Goal: Task Accomplishment & Management: Use online tool/utility

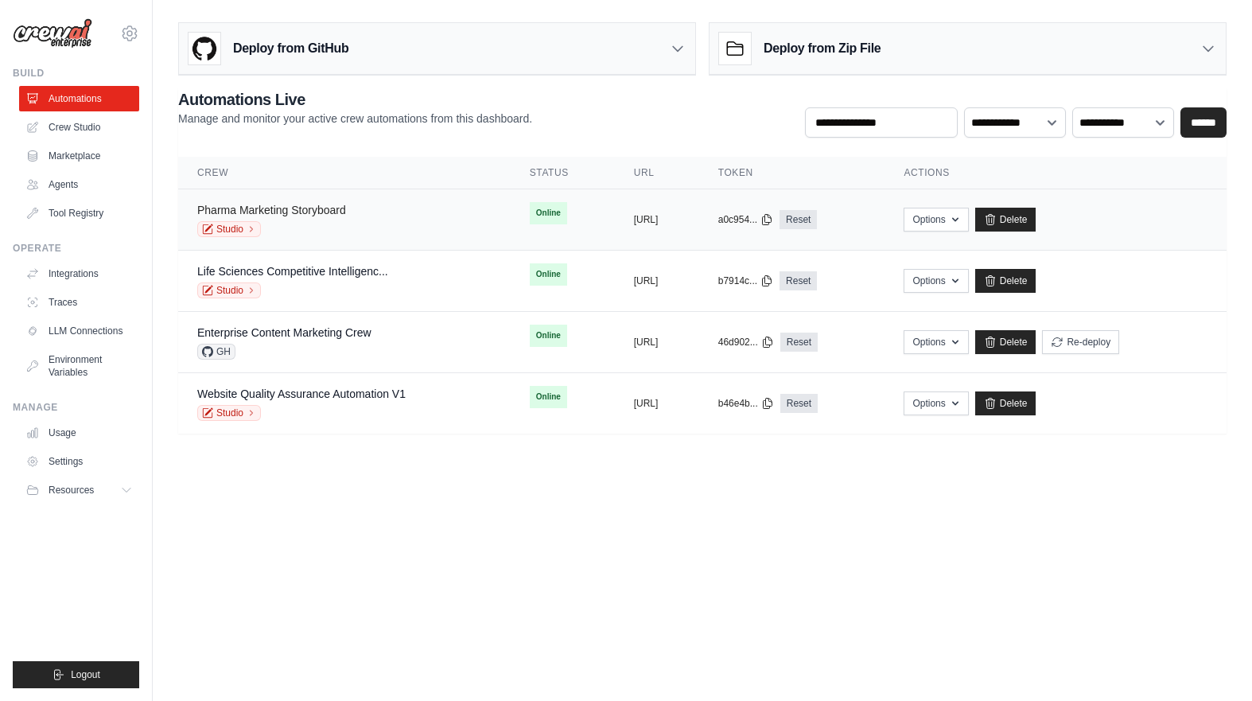
click at [322, 212] on link "Pharma Marketing Storyboard" at bounding box center [271, 210] width 149 height 13
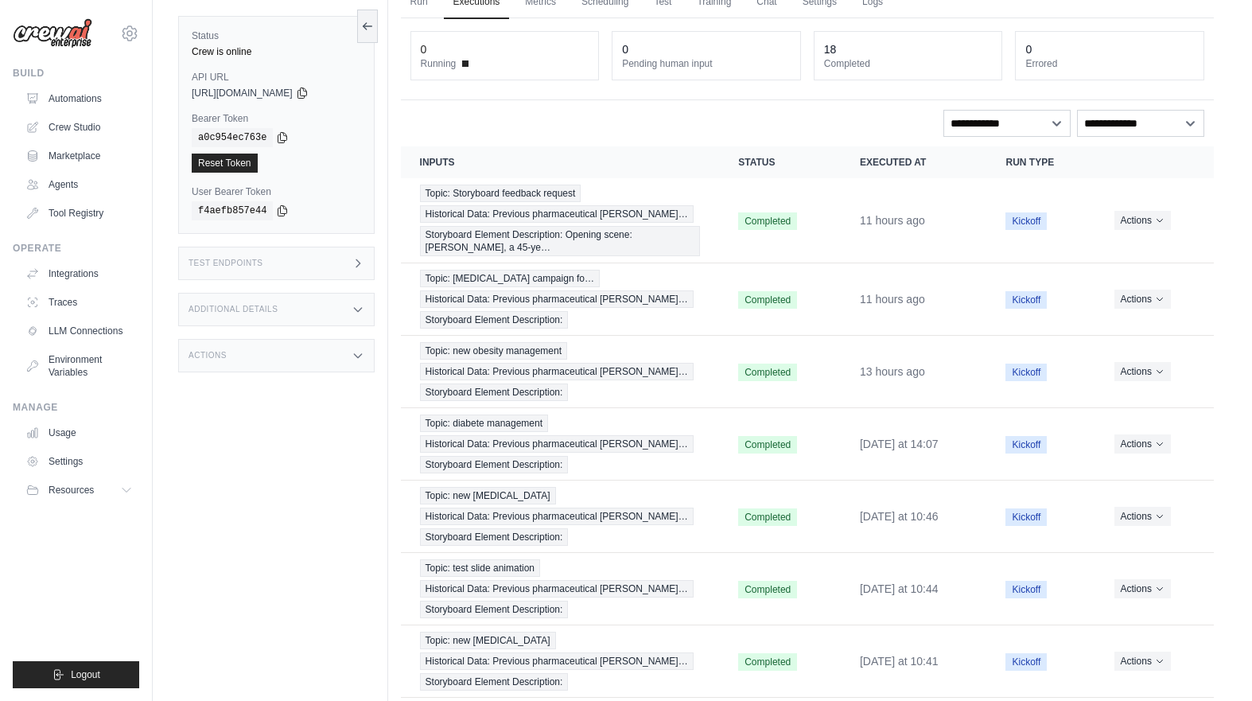
scroll to position [80, 0]
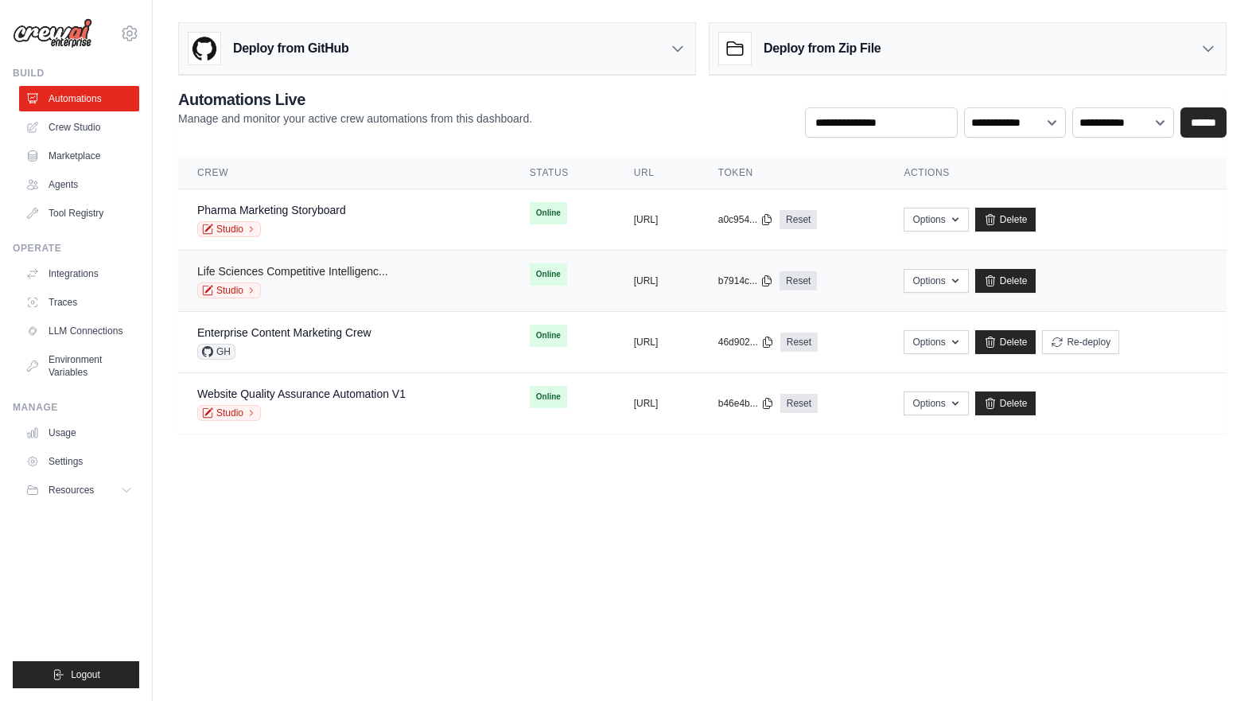
click at [359, 269] on link "Life Sciences Competitive Intelligenc..." at bounding box center [292, 271] width 191 height 13
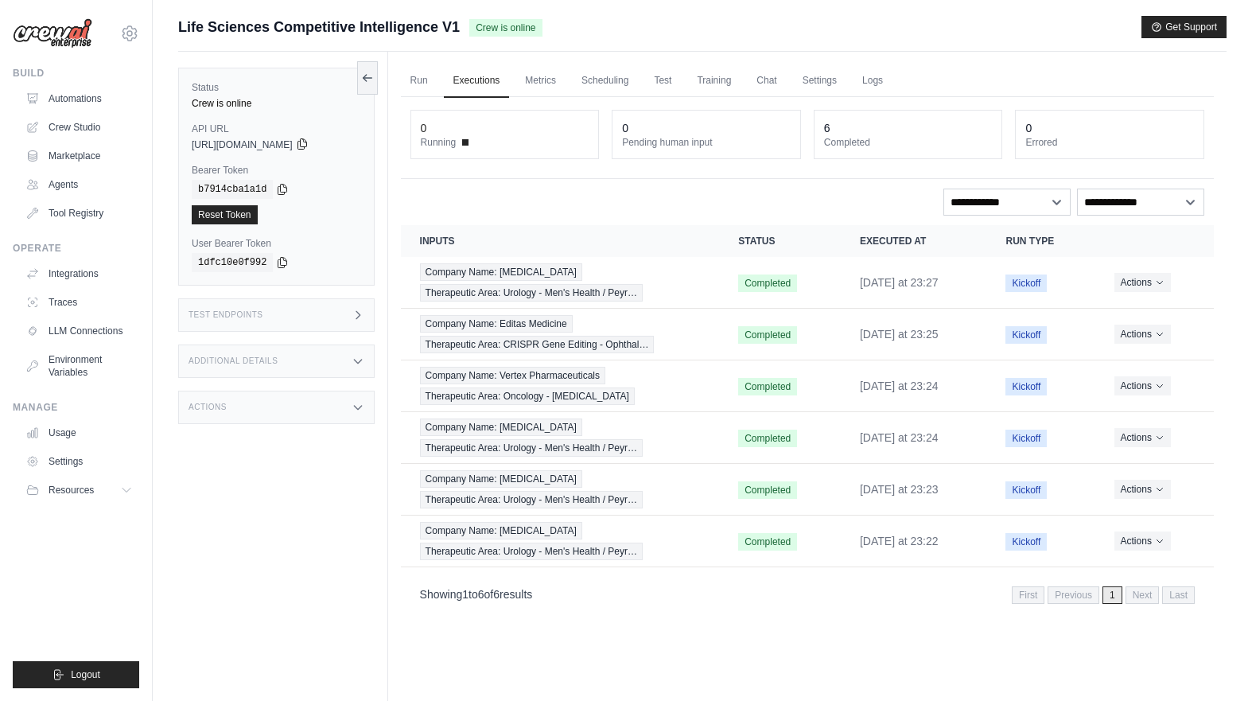
click at [309, 139] on icon at bounding box center [302, 144] width 13 height 13
click at [251, 309] on div "Test Endpoints" at bounding box center [276, 314] width 197 height 33
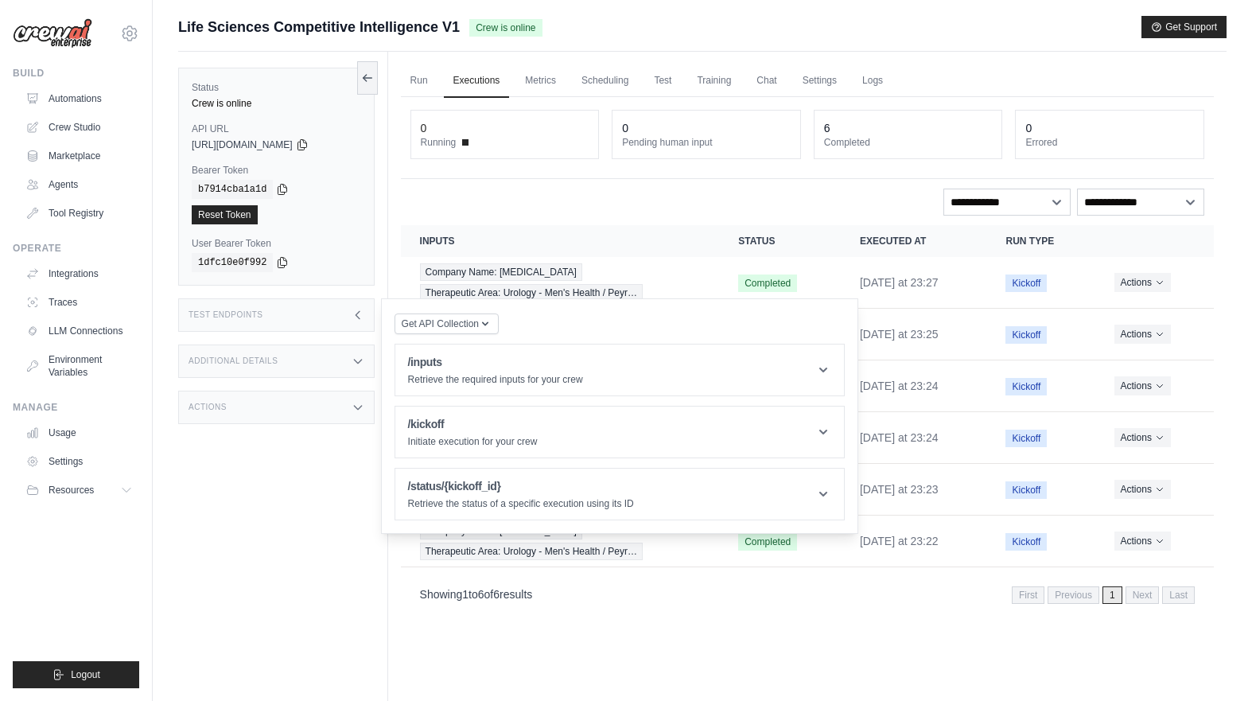
click at [250, 360] on h3 "Additional Details" at bounding box center [233, 361] width 89 height 10
click at [489, 372] on div "/inputs Retrieve the required inputs for your crew" at bounding box center [495, 370] width 175 height 32
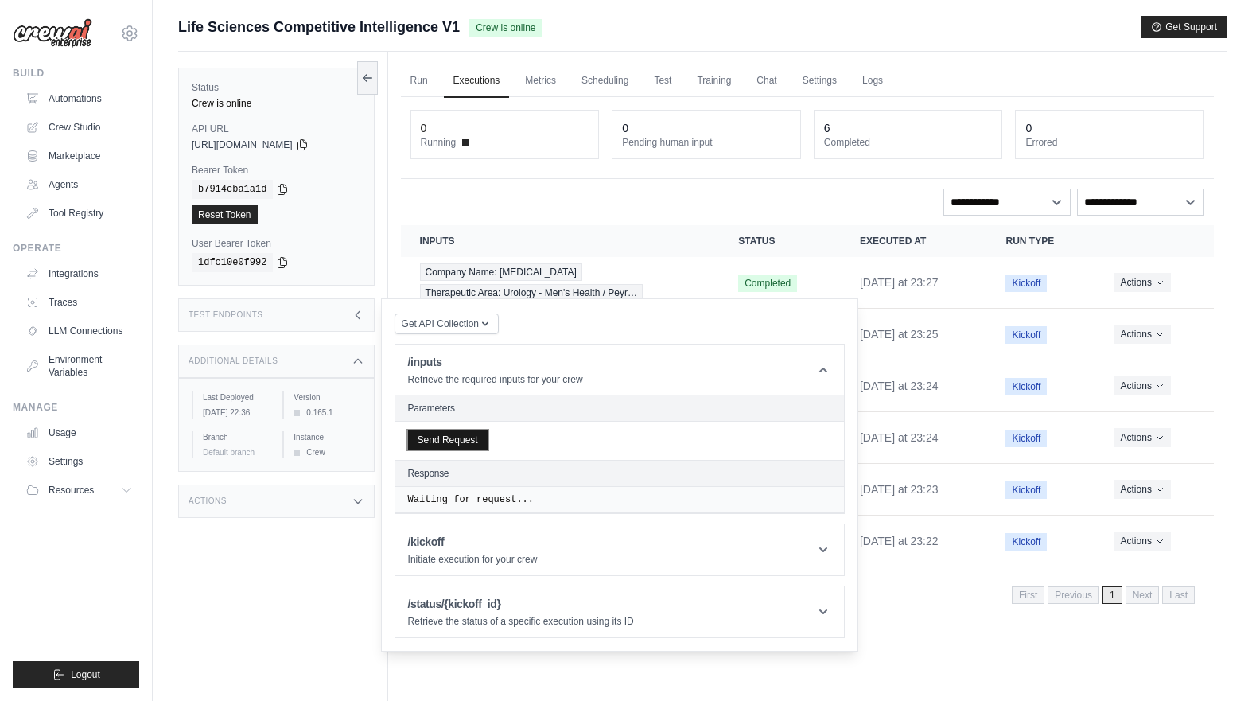
click at [477, 440] on button "Send Request" at bounding box center [448, 439] width 80 height 19
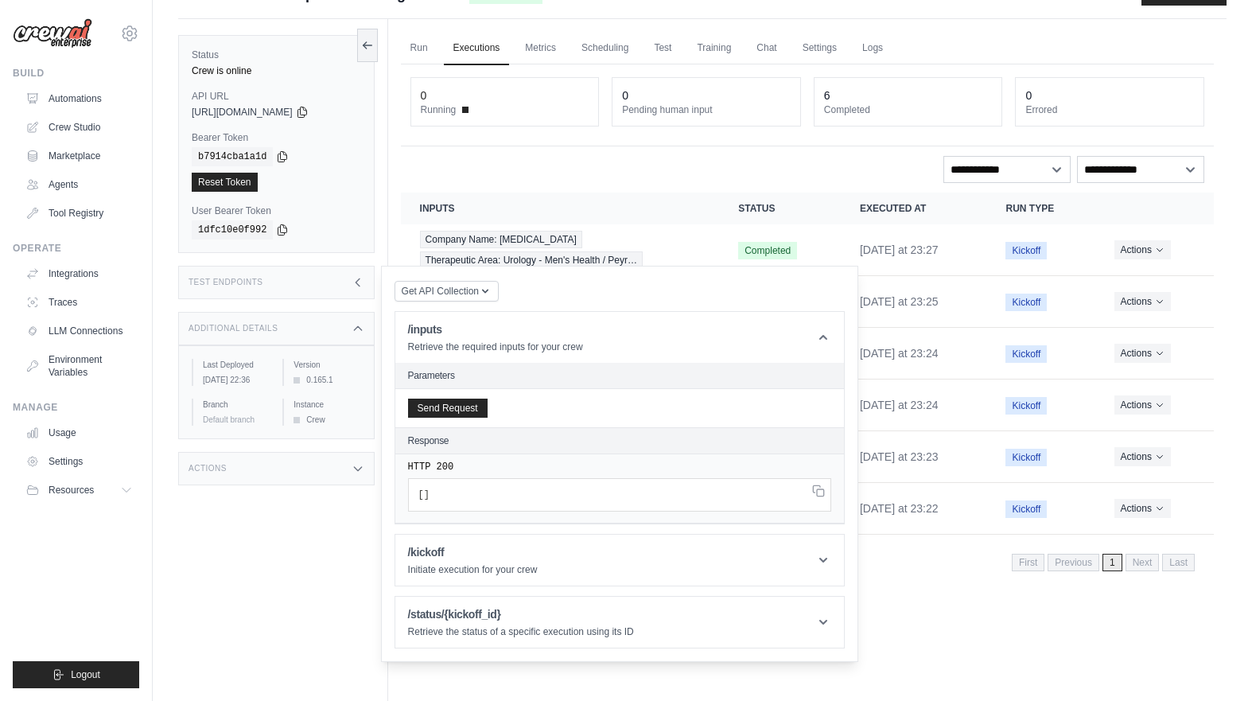
scroll to position [49, 0]
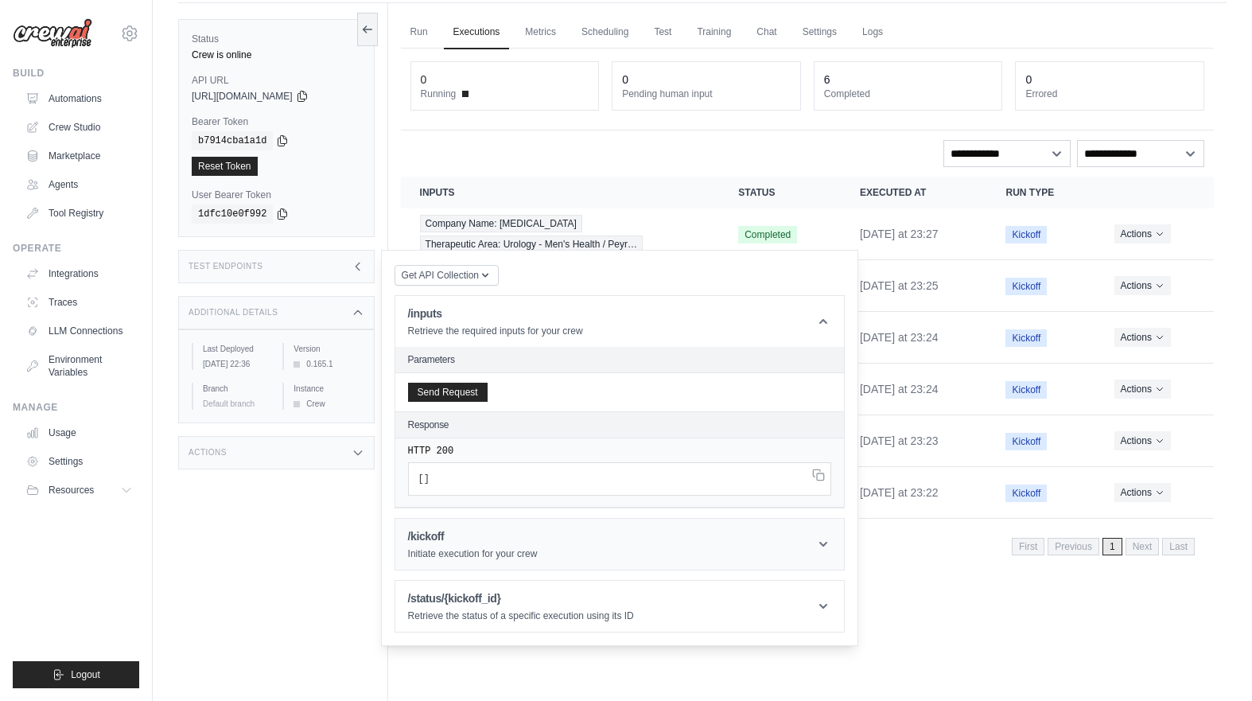
click at [540, 551] on header "/kickoff Initiate execution for your crew" at bounding box center [619, 544] width 449 height 51
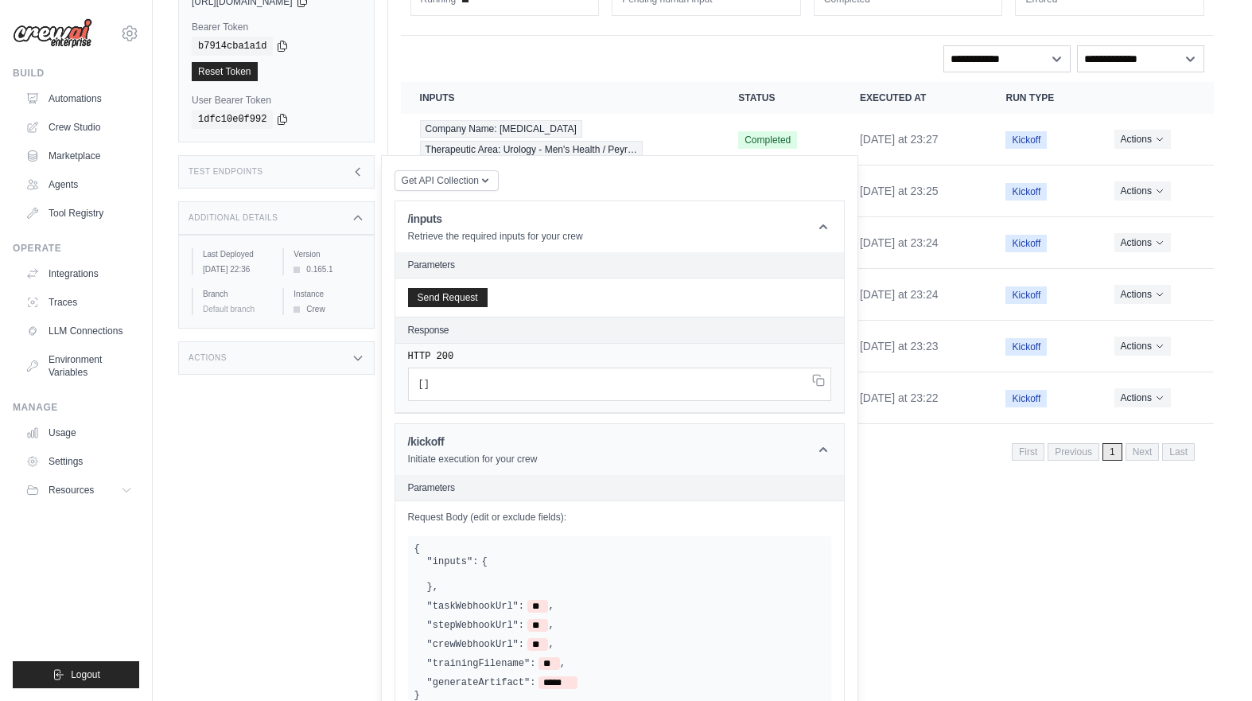
scroll to position [252, 0]
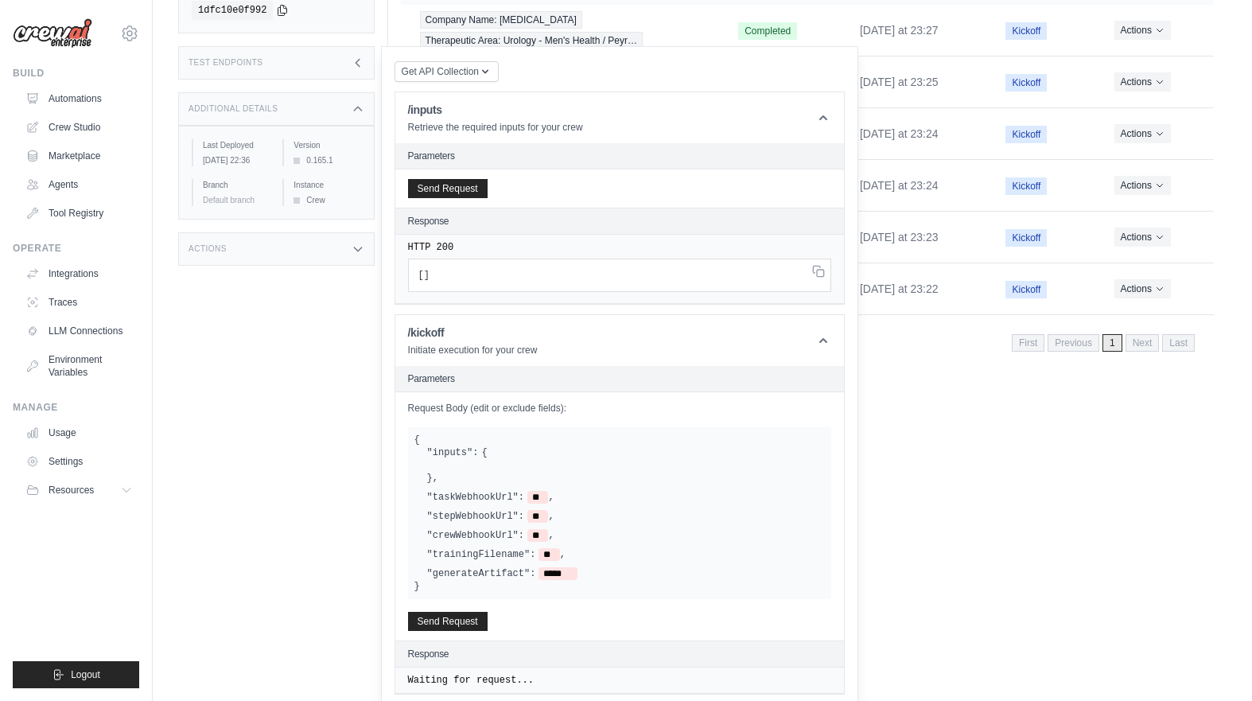
click at [463, 470] on div at bounding box center [626, 465] width 398 height 13
click at [819, 325] on header "/kickoff Initiate execution for your crew" at bounding box center [619, 340] width 449 height 51
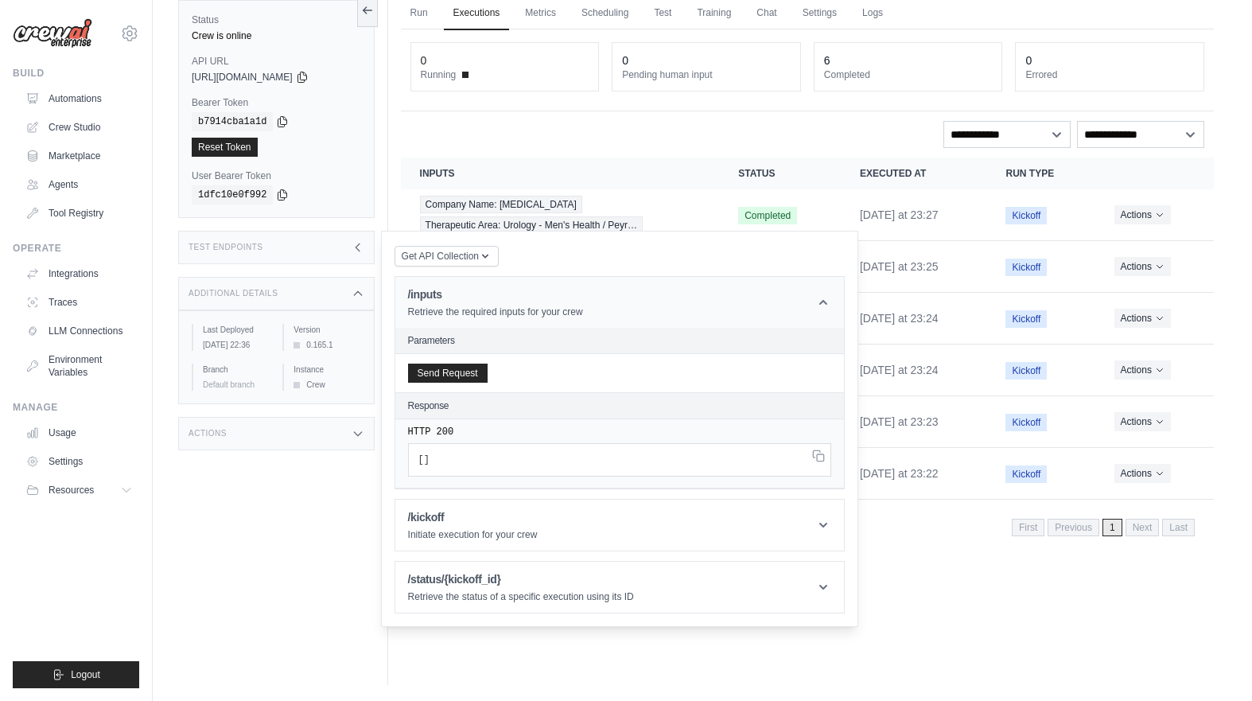
scroll to position [31, 0]
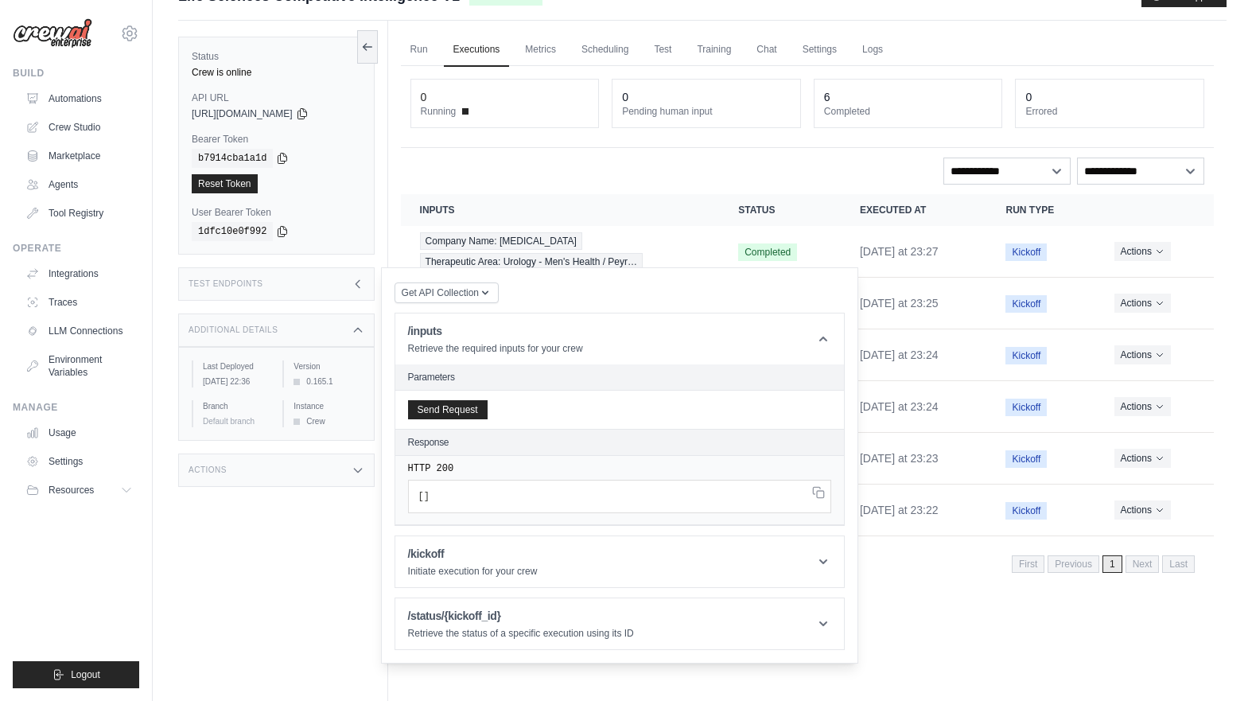
click at [761, 149] on div "**********" at bounding box center [807, 324] width 813 height 517
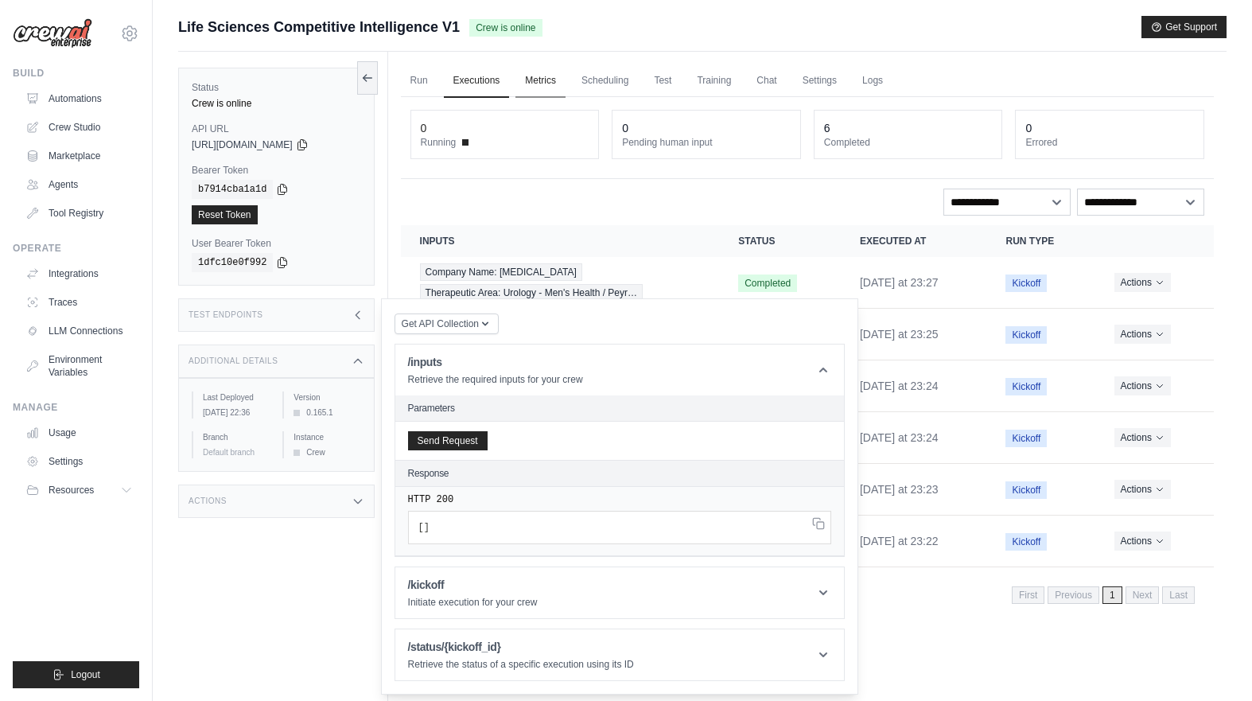
click at [548, 84] on link "Metrics" at bounding box center [541, 80] width 50 height 33
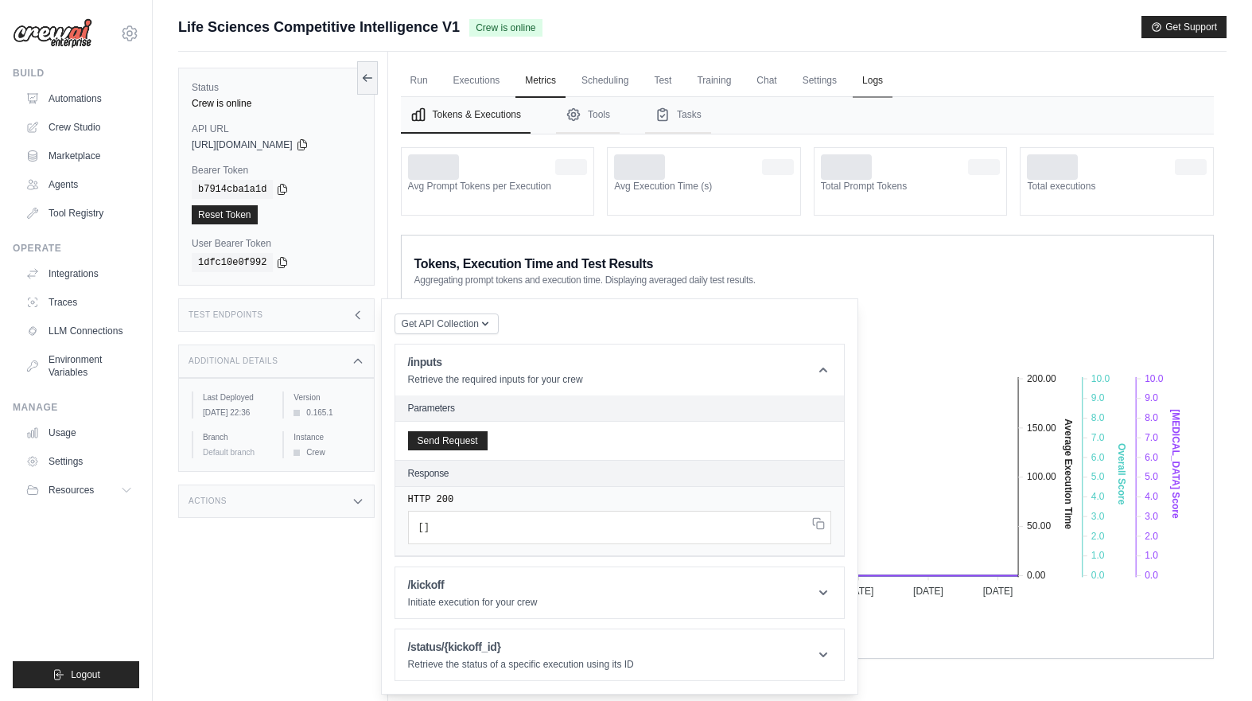
click at [867, 80] on link "Logs" at bounding box center [873, 80] width 40 height 33
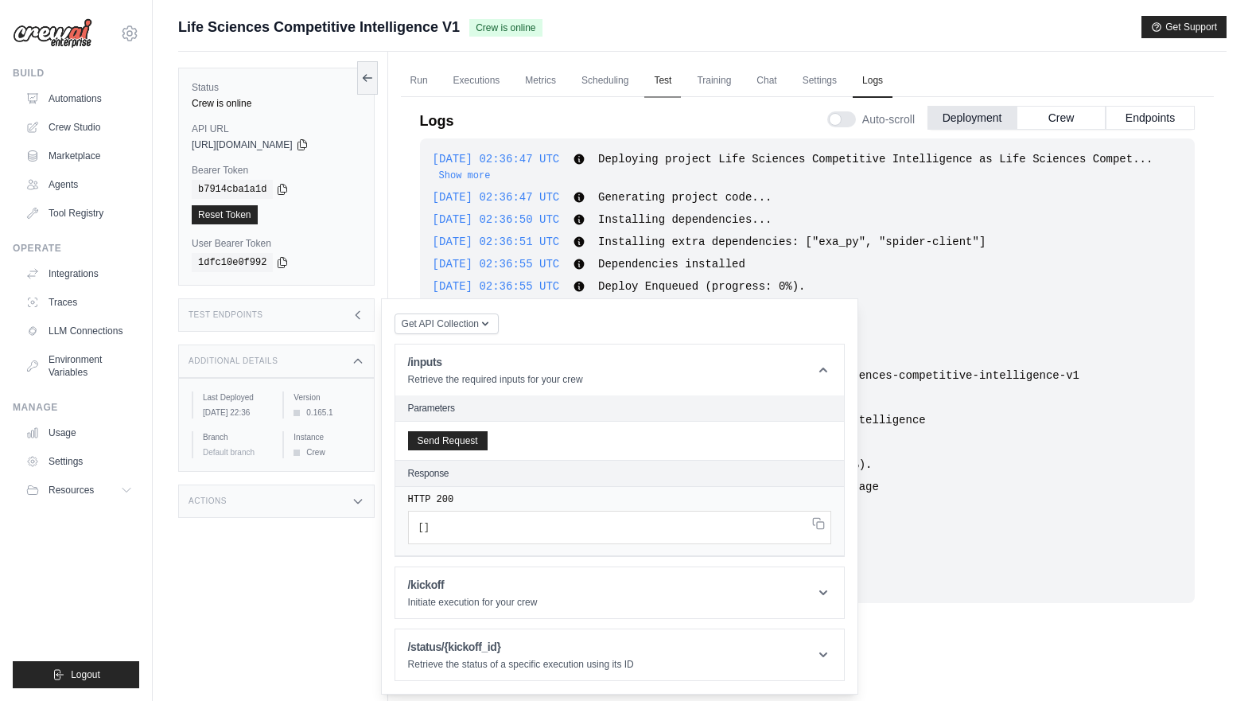
click at [671, 84] on link "Test" at bounding box center [662, 80] width 37 height 33
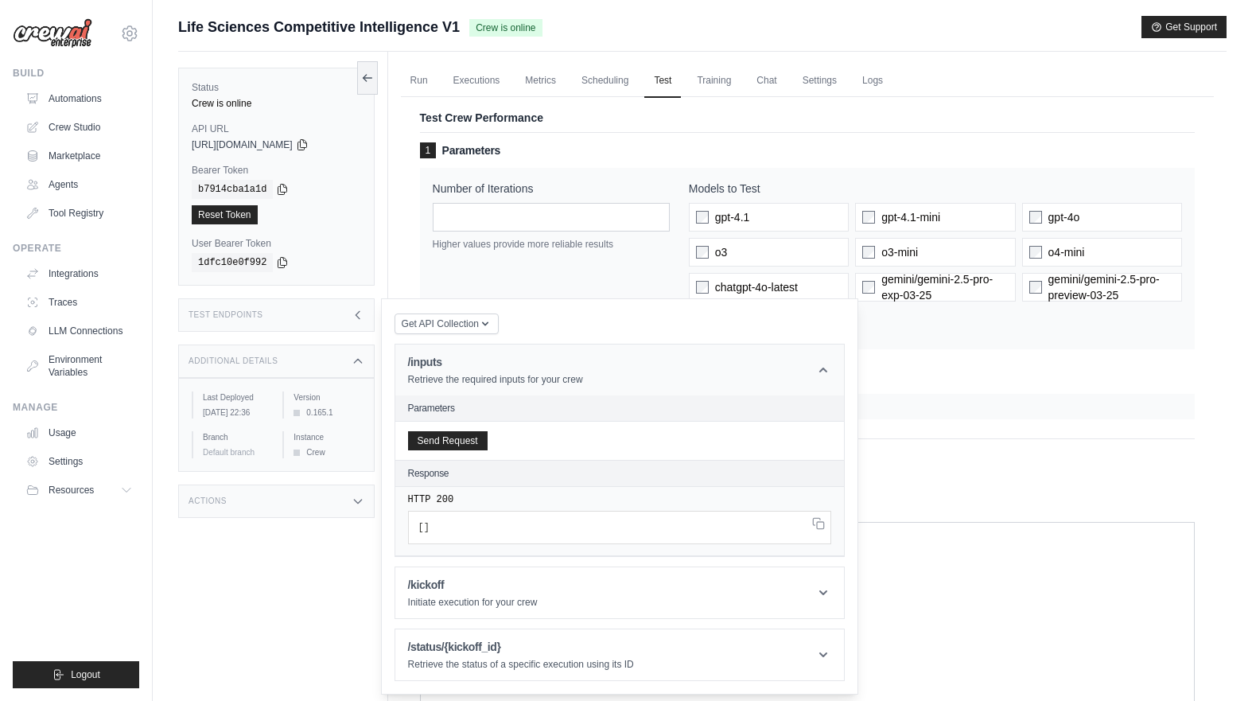
click at [822, 367] on icon at bounding box center [823, 370] width 16 height 16
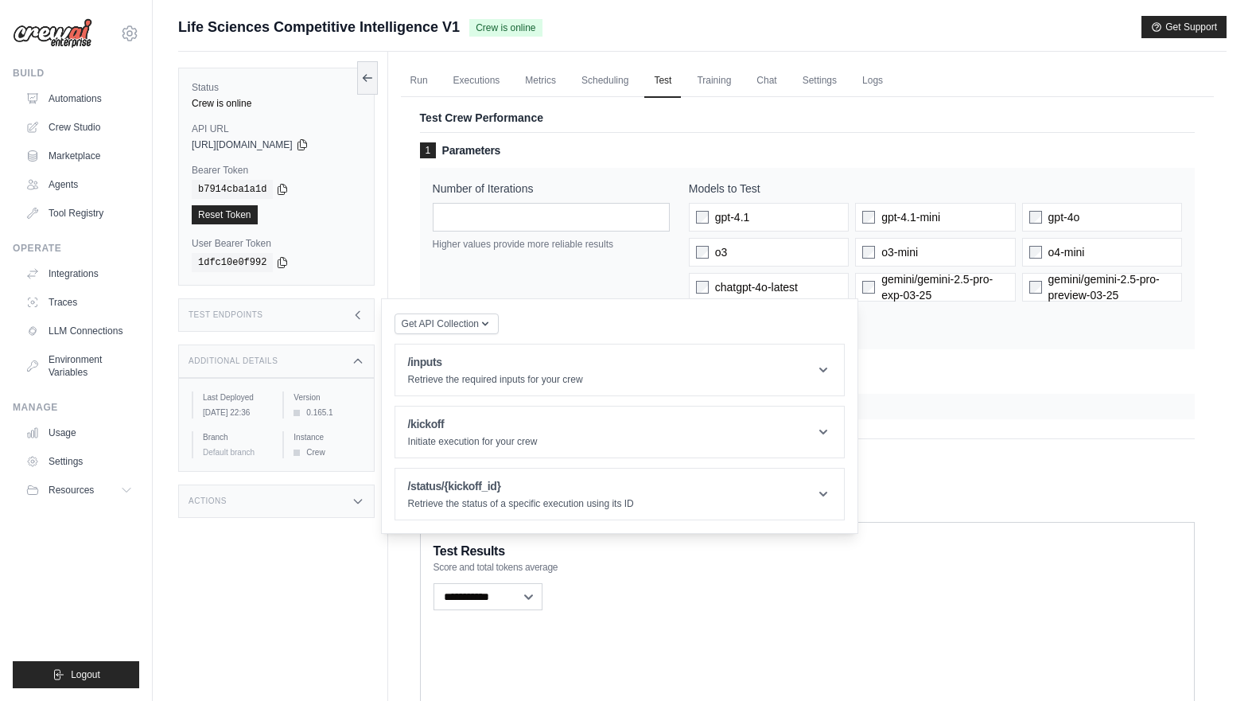
click at [419, 271] on div "Test Crew Performance 1 Parameters Number of Iterations * Higher values provide…" at bounding box center [807, 300] width 813 height 425
click at [418, 84] on link "Run" at bounding box center [419, 80] width 37 height 33
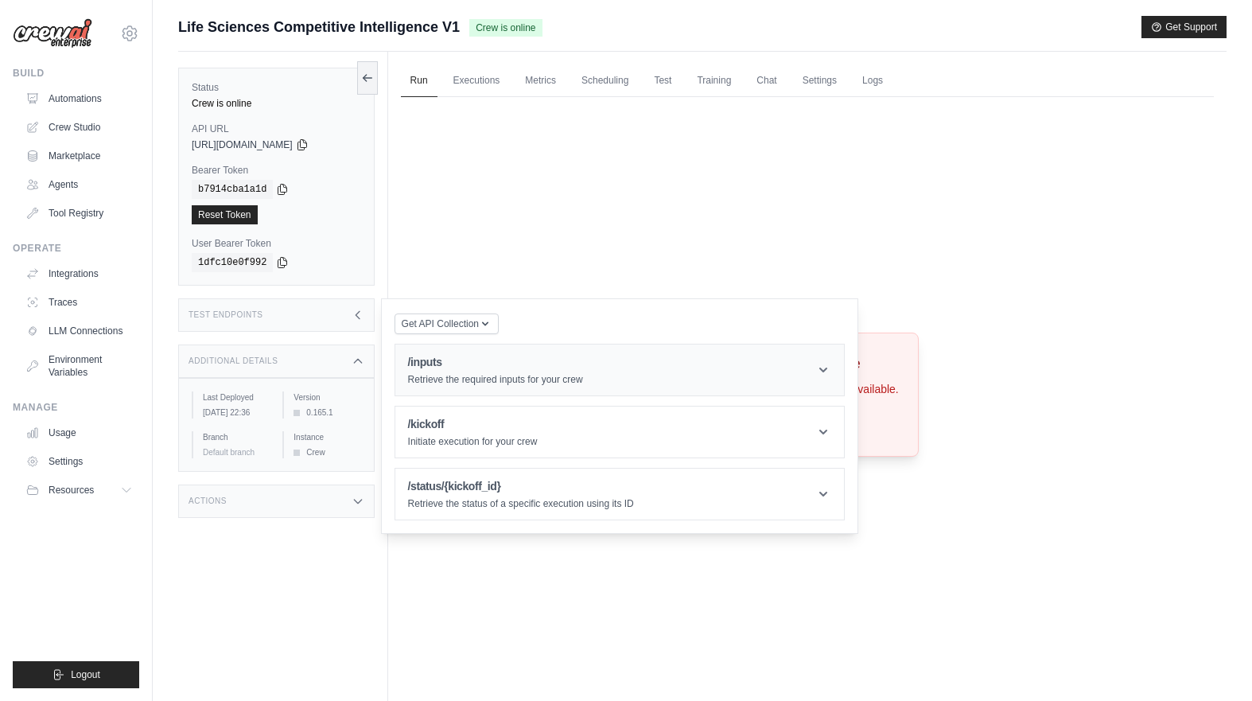
click at [826, 376] on icon at bounding box center [823, 370] width 16 height 16
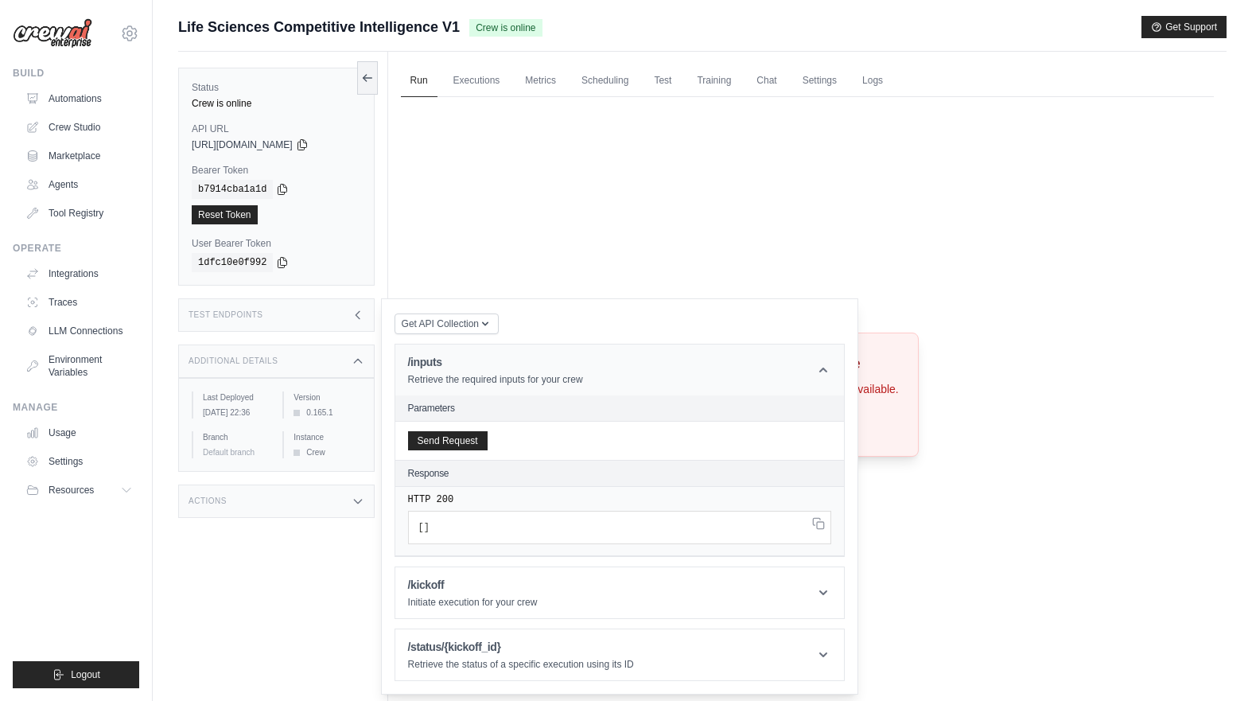
click at [818, 364] on icon at bounding box center [823, 370] width 16 height 16
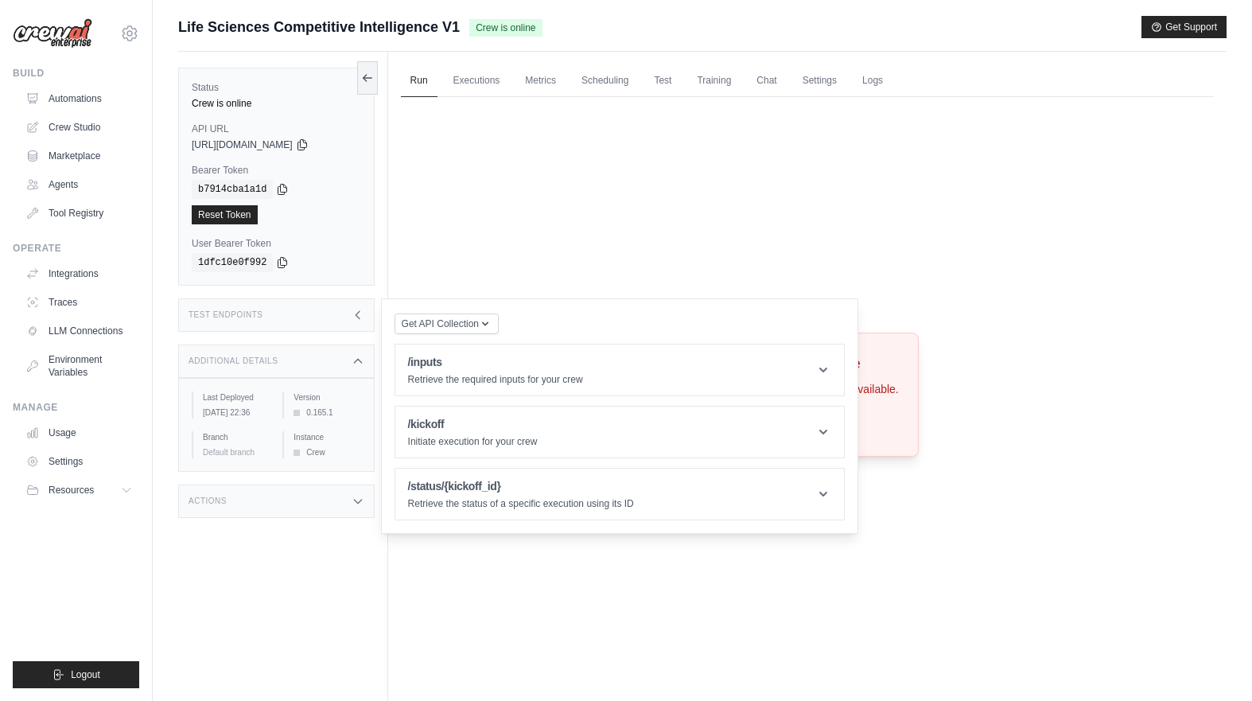
click at [355, 319] on icon at bounding box center [358, 315] width 13 height 13
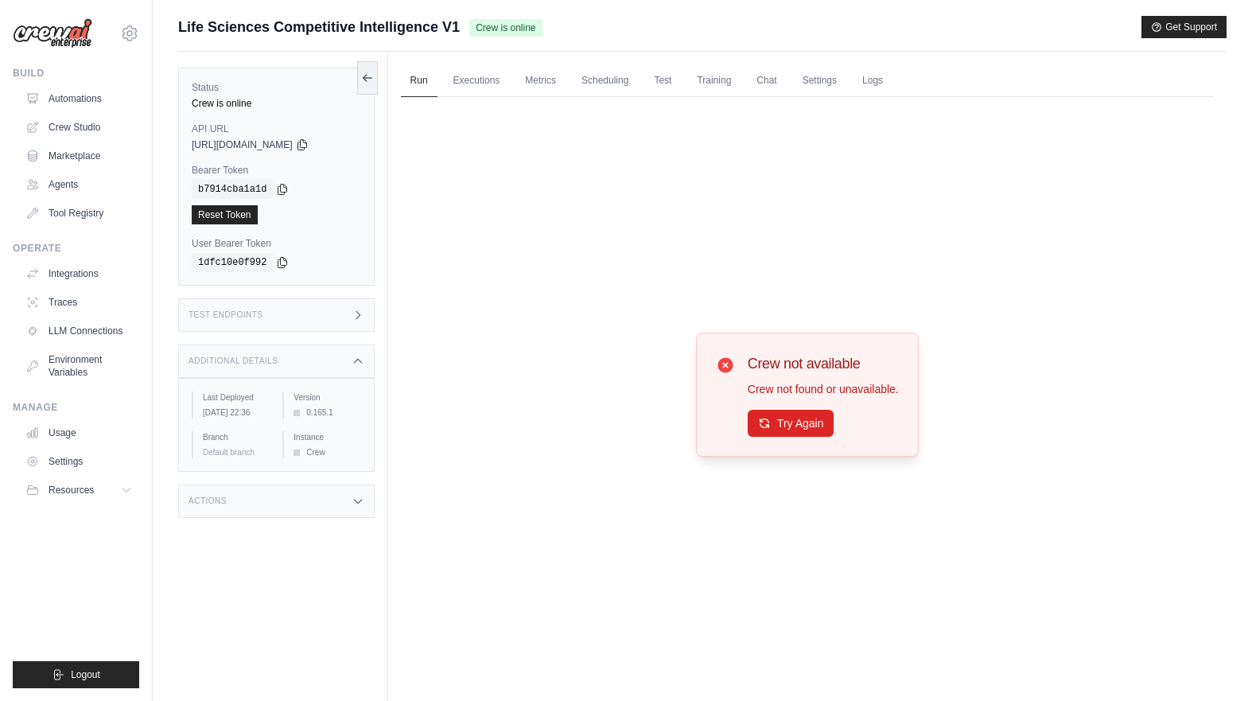
click at [775, 437] on div "Crew not available Crew not found or unavailable. Try Again" at bounding box center [807, 395] width 223 height 124
click at [777, 433] on button "Try Again" at bounding box center [791, 422] width 87 height 27
click at [777, 433] on button "Try Again" at bounding box center [791, 423] width 87 height 27
click at [80, 138] on link "Crew Studio" at bounding box center [81, 127] width 120 height 25
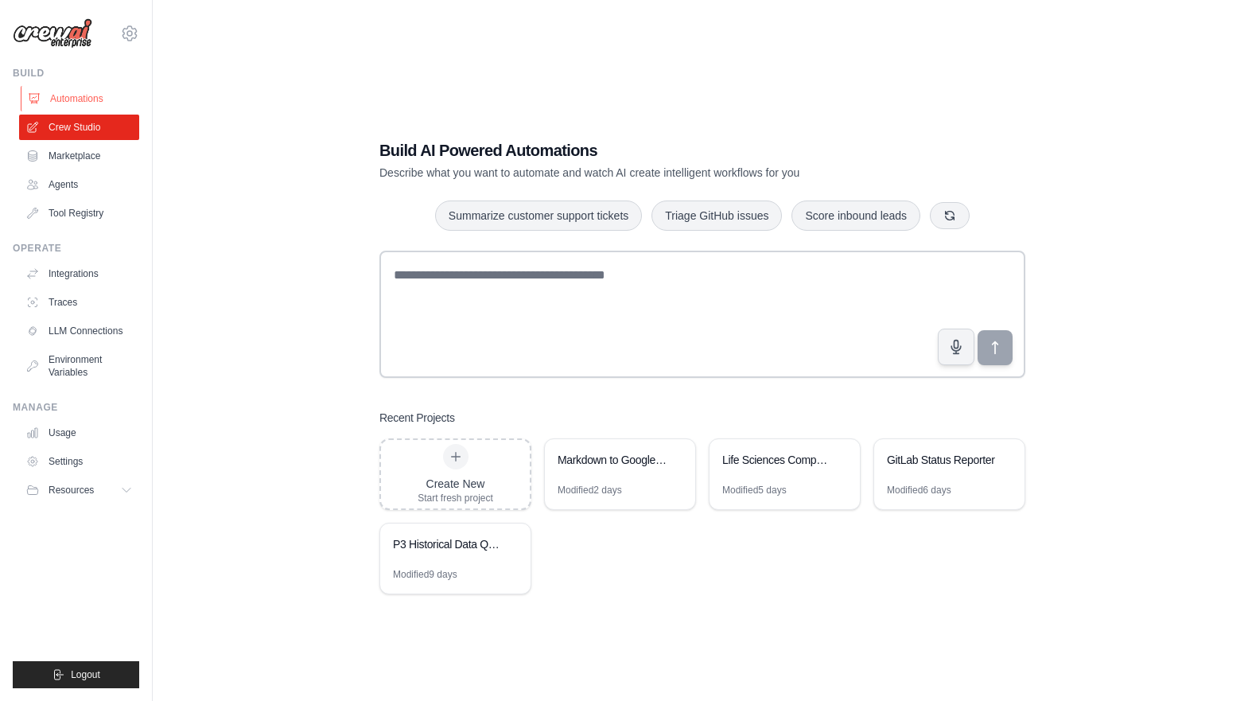
click at [65, 101] on link "Automations" at bounding box center [81, 98] width 120 height 25
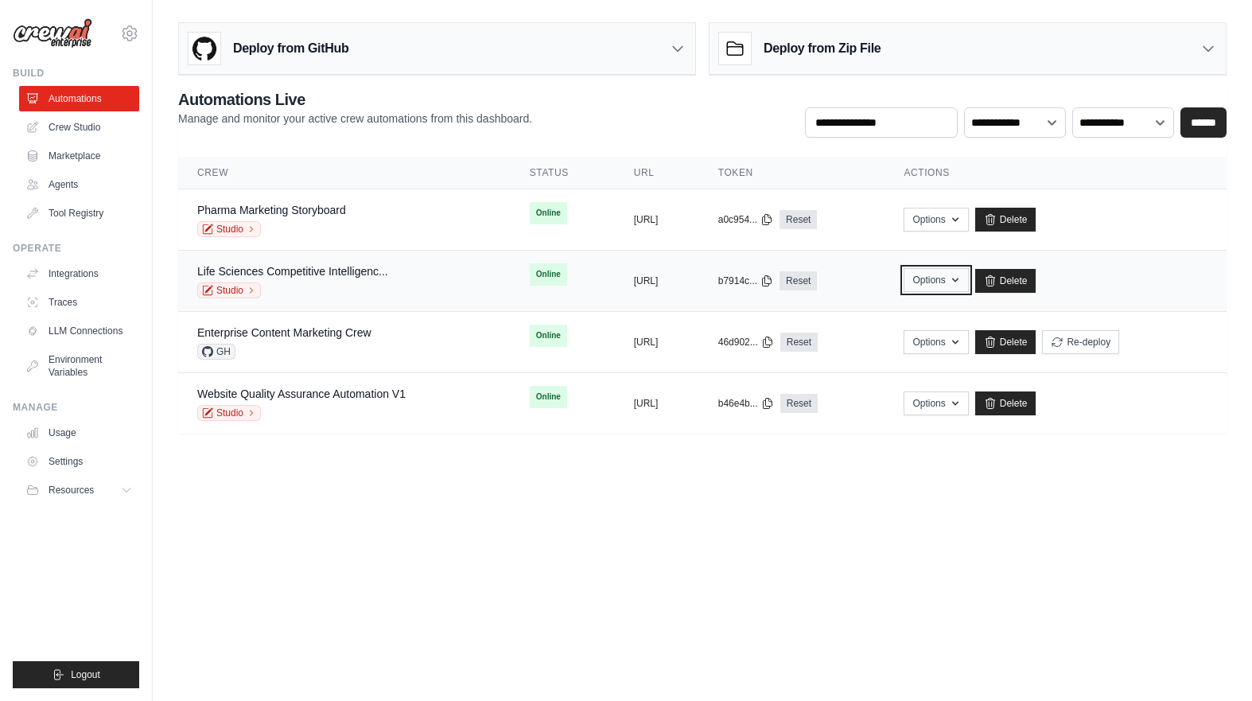
click at [968, 277] on button "Options" at bounding box center [936, 280] width 64 height 24
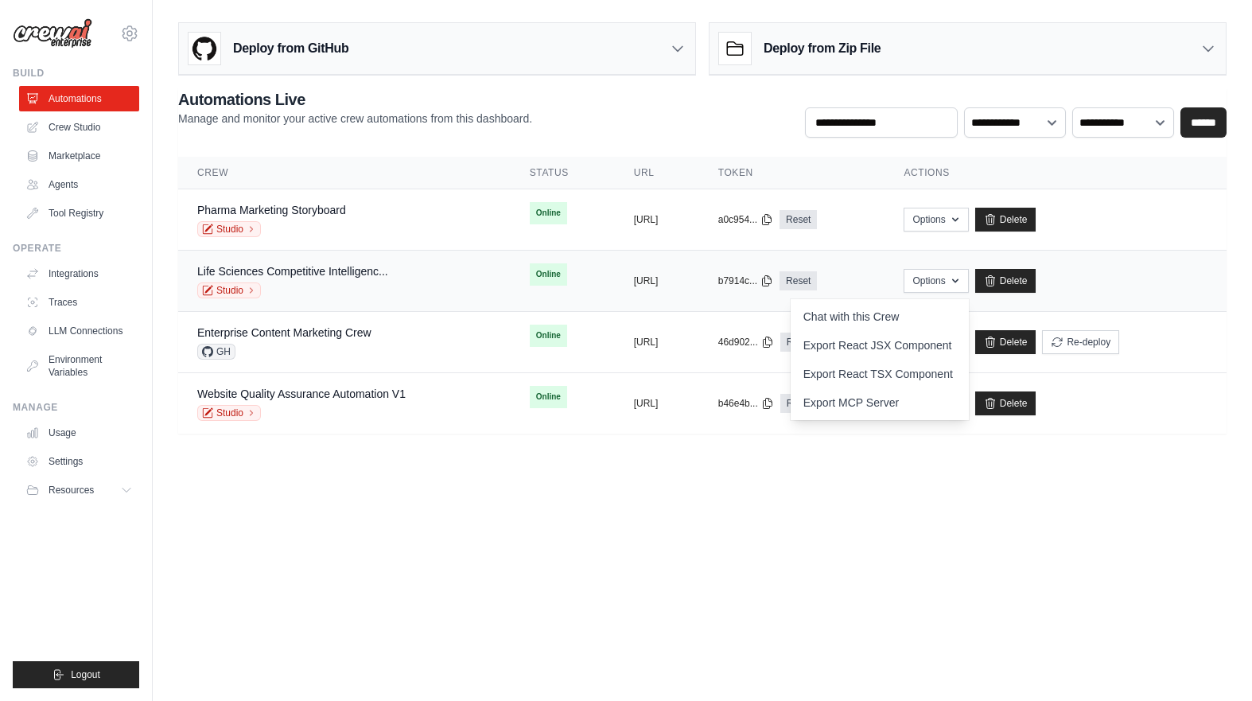
click at [362, 284] on div "Studio" at bounding box center [292, 290] width 191 height 16
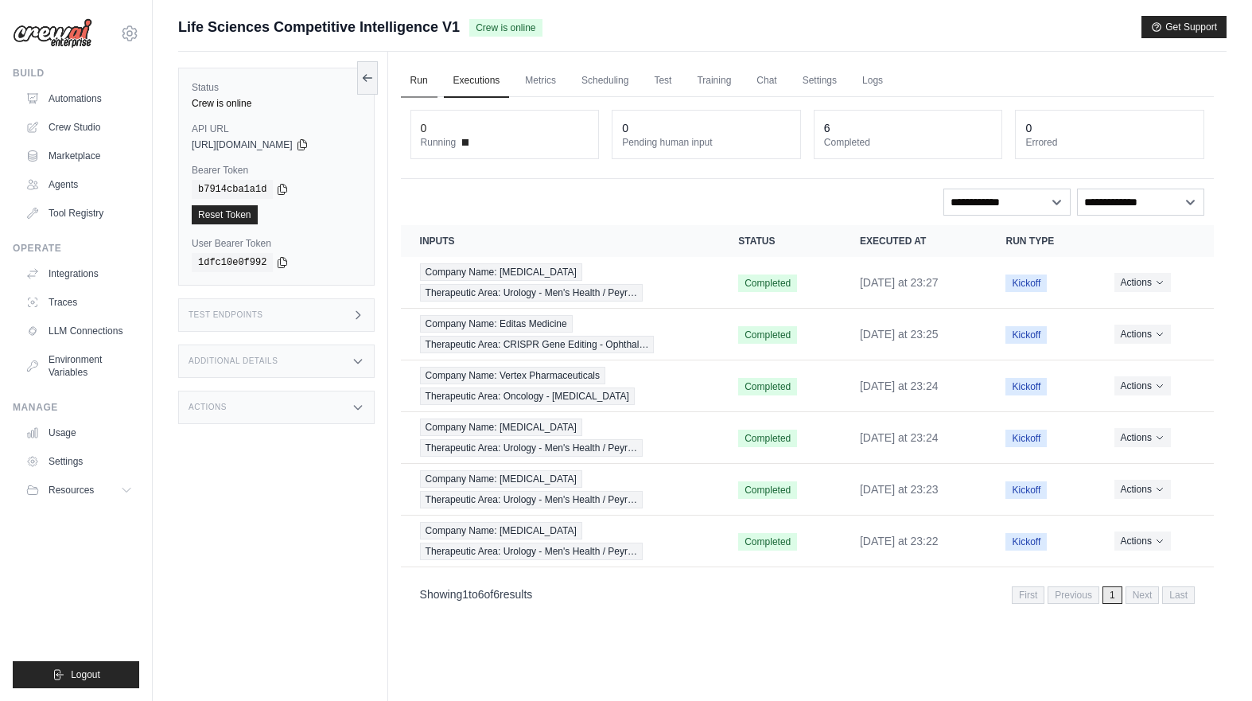
click at [409, 80] on link "Run" at bounding box center [419, 80] width 37 height 33
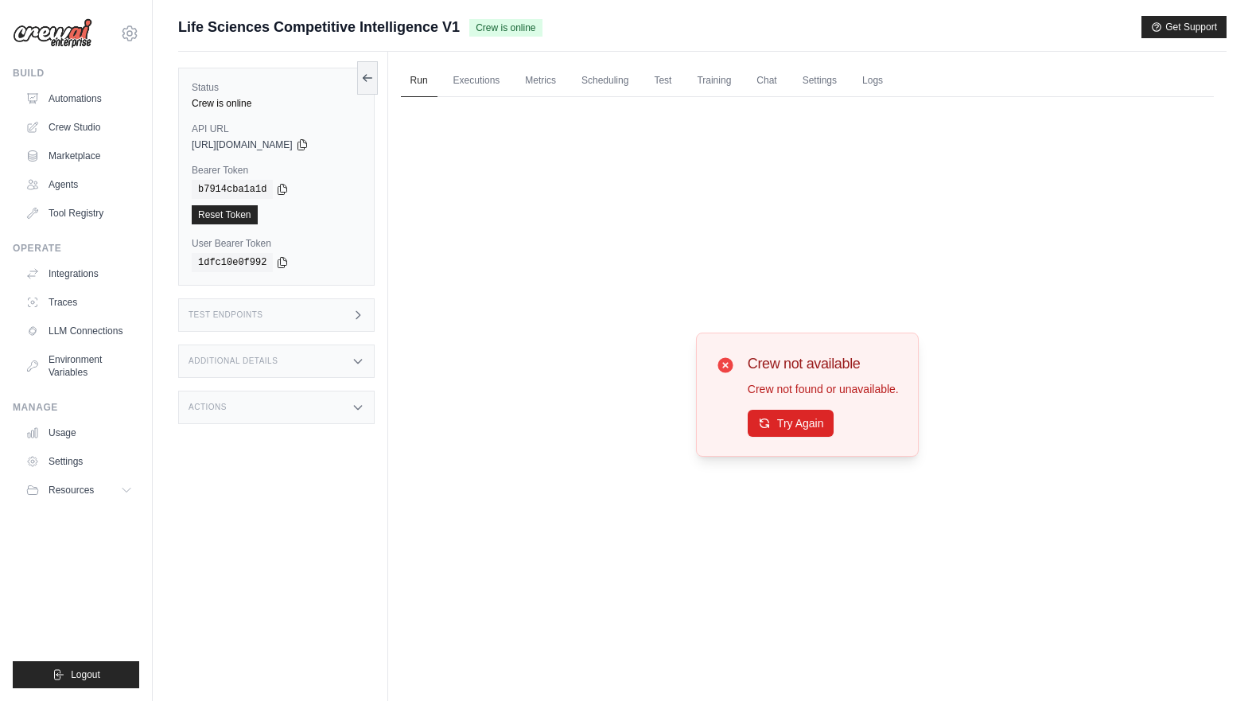
click at [279, 376] on div "Additional Details" at bounding box center [276, 360] width 197 height 33
click at [337, 321] on div "Test Endpoints" at bounding box center [276, 314] width 197 height 33
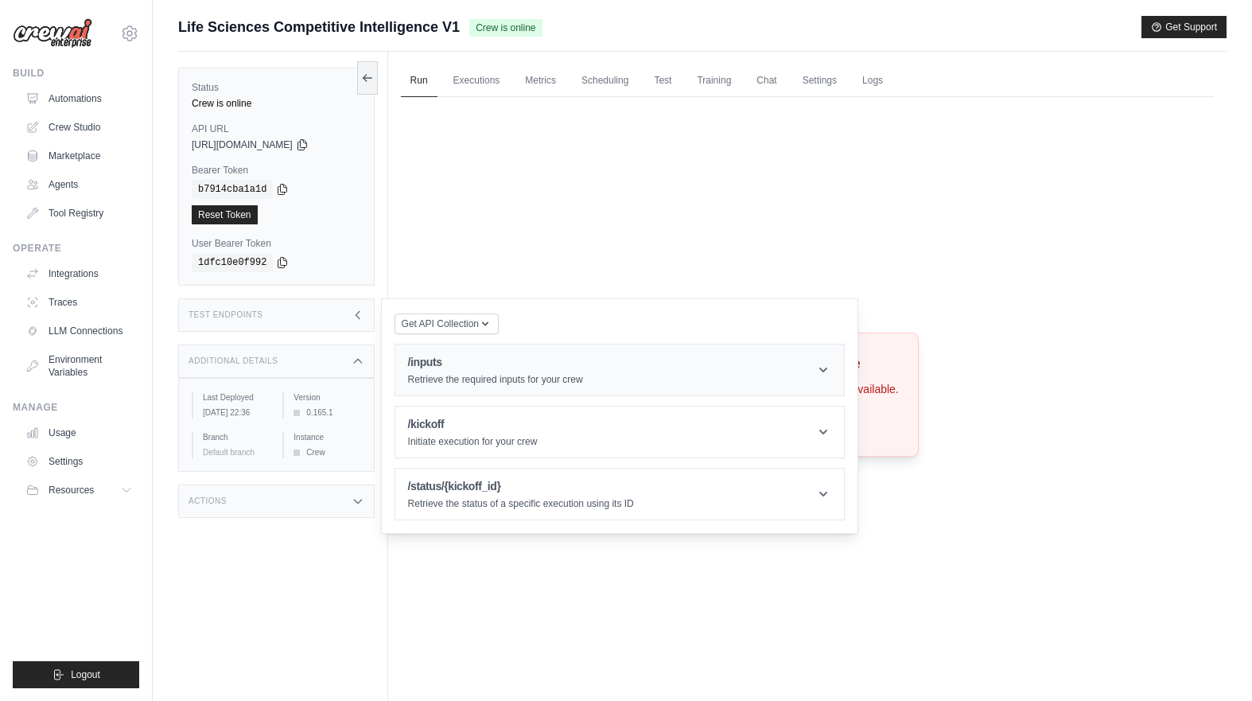
click at [501, 371] on div "/inputs Retrieve the required inputs for your crew" at bounding box center [495, 370] width 175 height 32
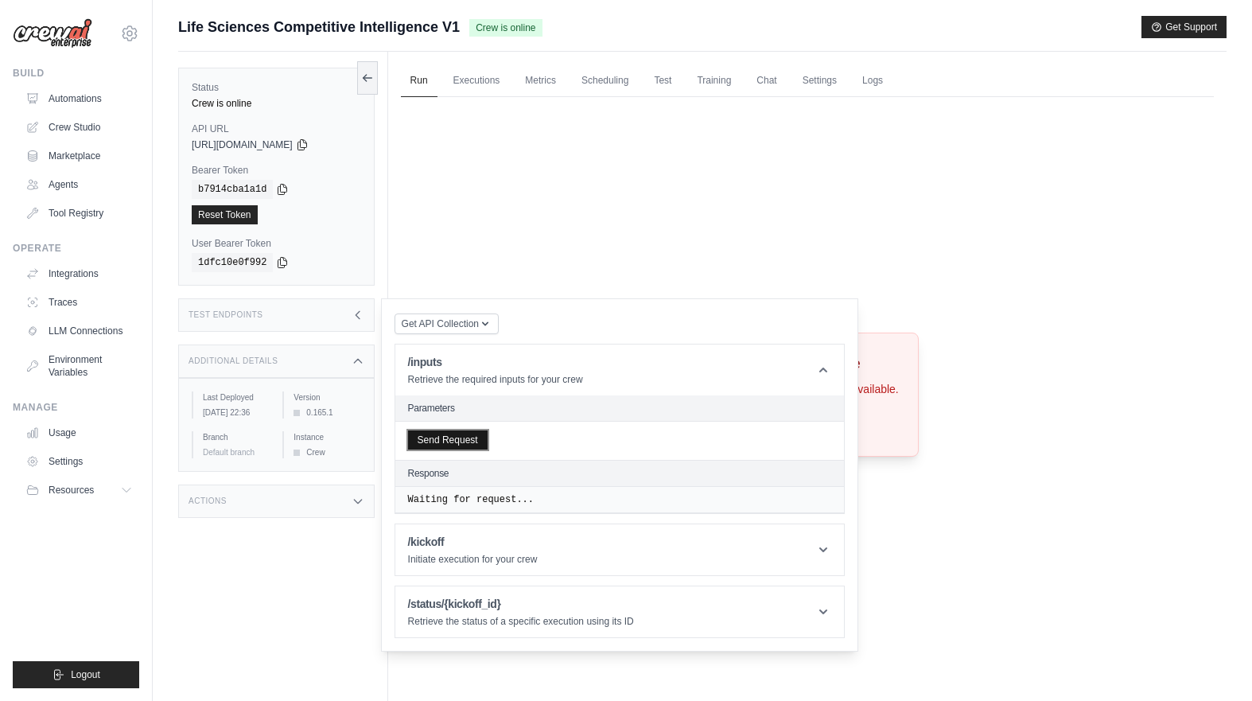
click at [476, 446] on button "Send Request" at bounding box center [448, 439] width 80 height 19
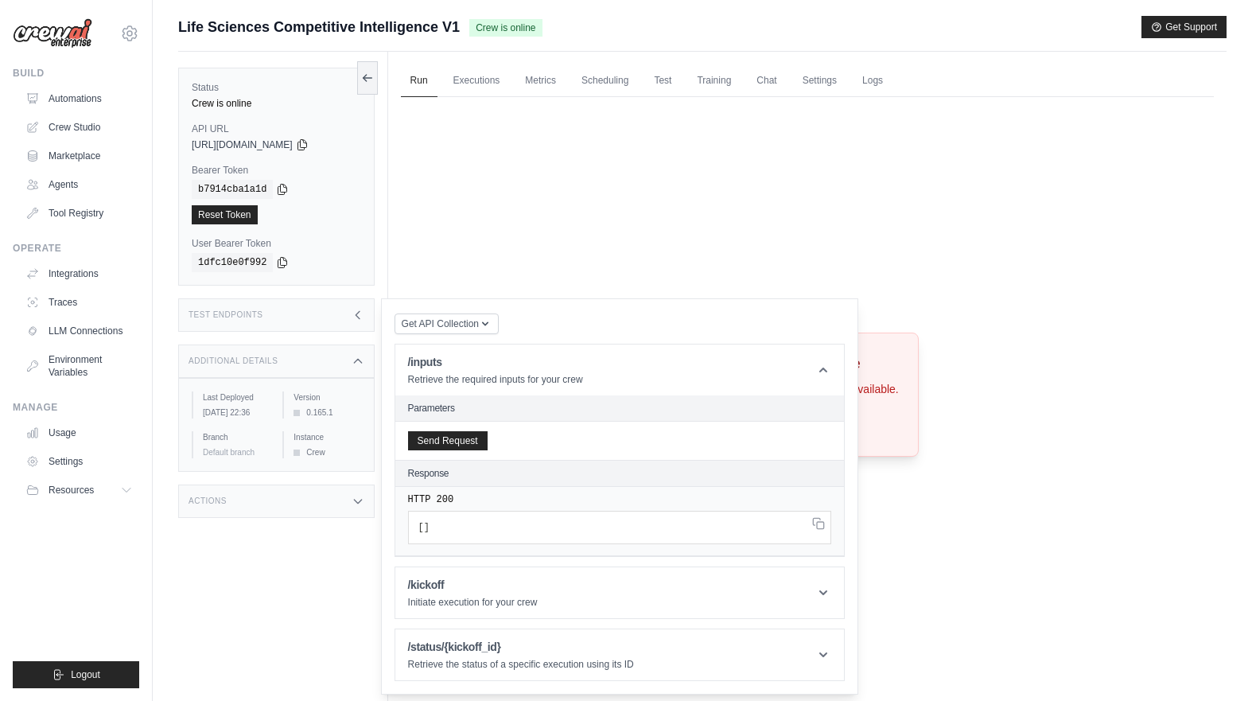
click at [503, 294] on div "Crew not available Crew not found or unavailable. Try Again" at bounding box center [807, 395] width 813 height 596
click at [366, 77] on icon at bounding box center [367, 77] width 9 height 0
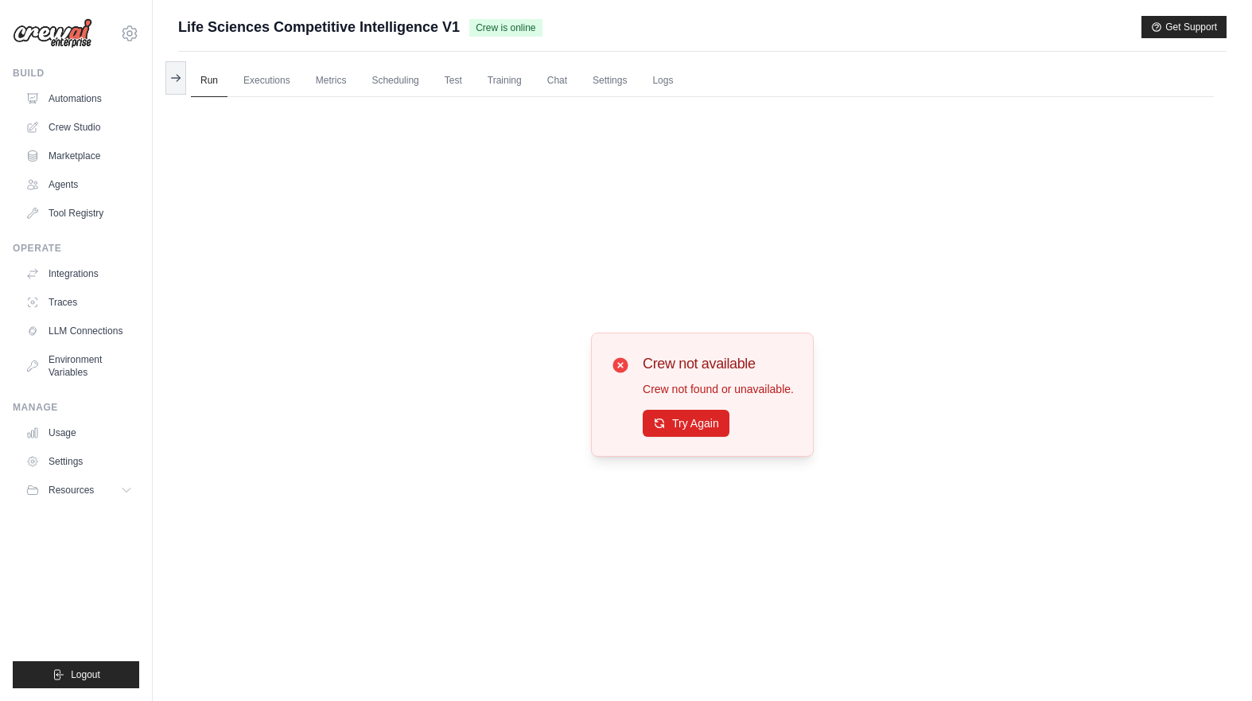
click at [188, 77] on div "Run Executions Metrics Scheduling Test Training Chat Settings Logs 0 Running 0 …" at bounding box center [702, 402] width 1049 height 701
click at [173, 78] on icon at bounding box center [175, 77] width 13 height 13
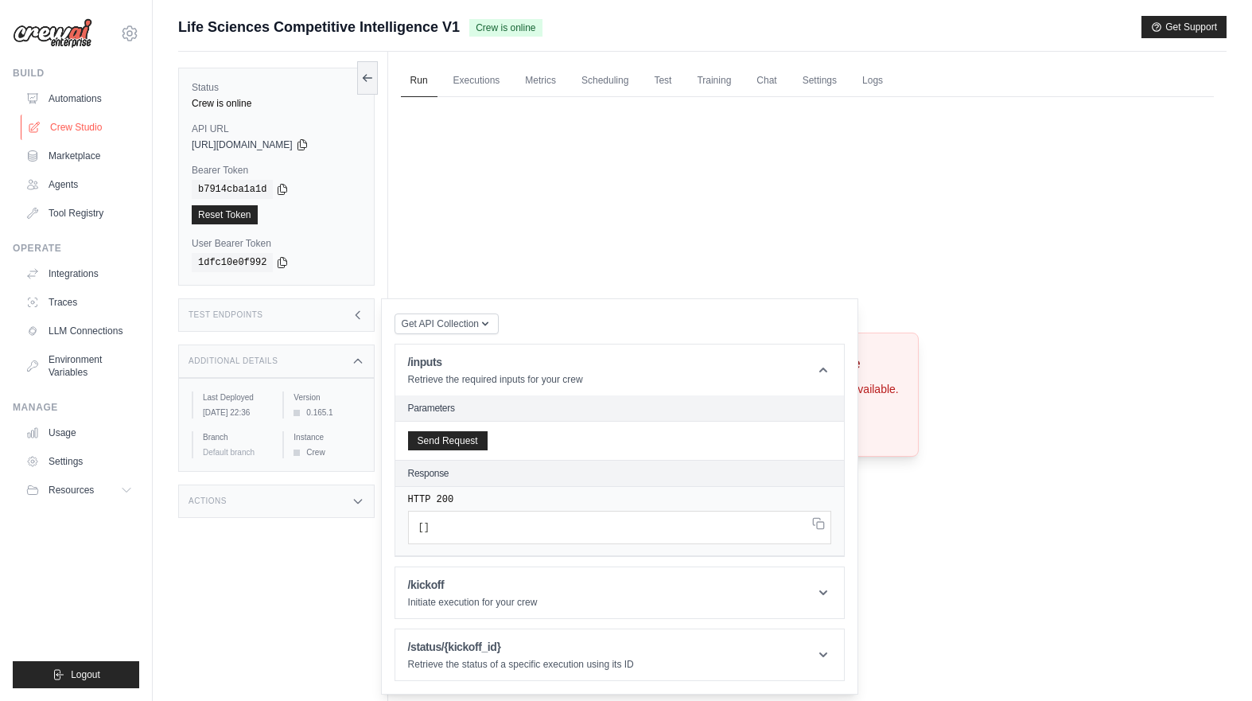
click at [84, 128] on link "Crew Studio" at bounding box center [81, 127] width 120 height 25
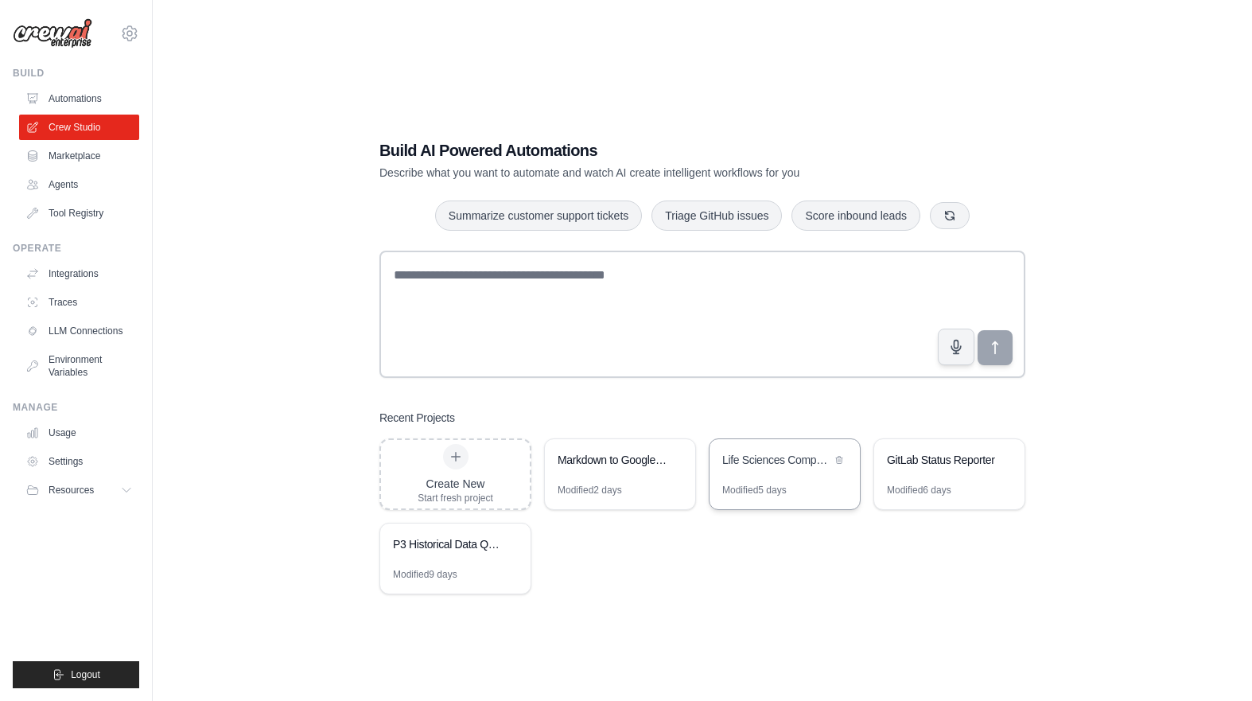
click at [786, 469] on div "Life Sciences Competitive Intelligence" at bounding box center [776, 461] width 109 height 19
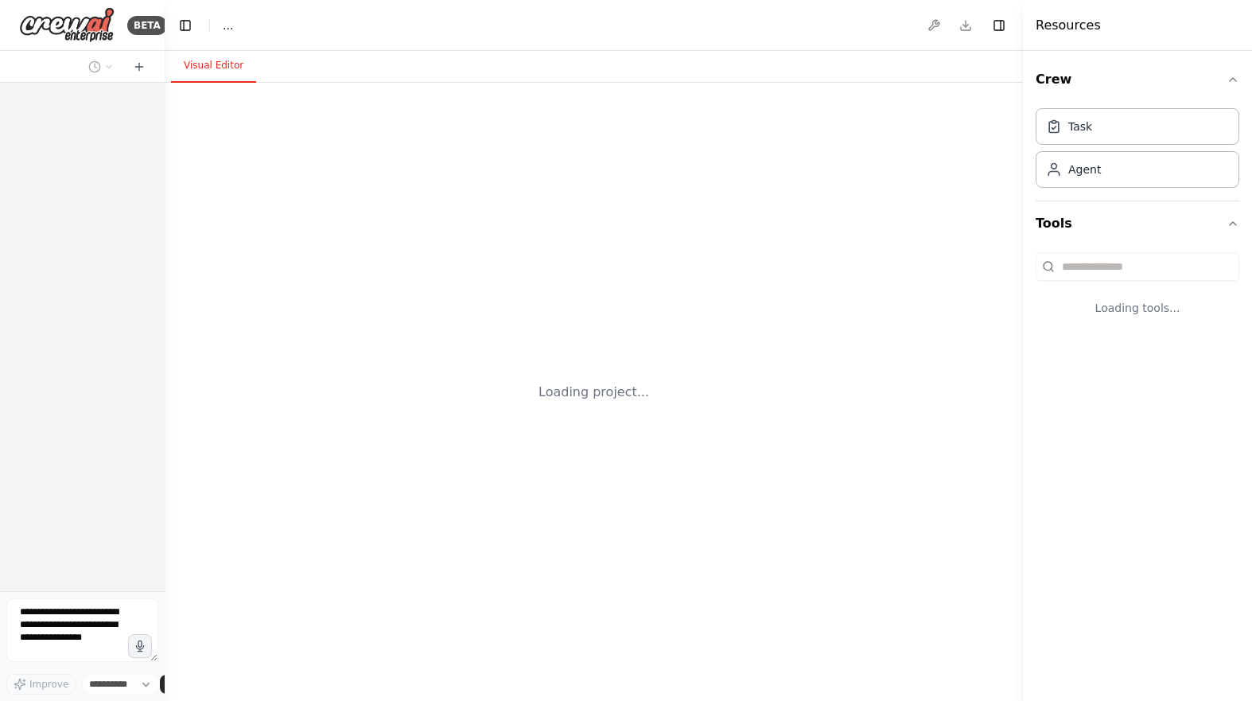
select select "****"
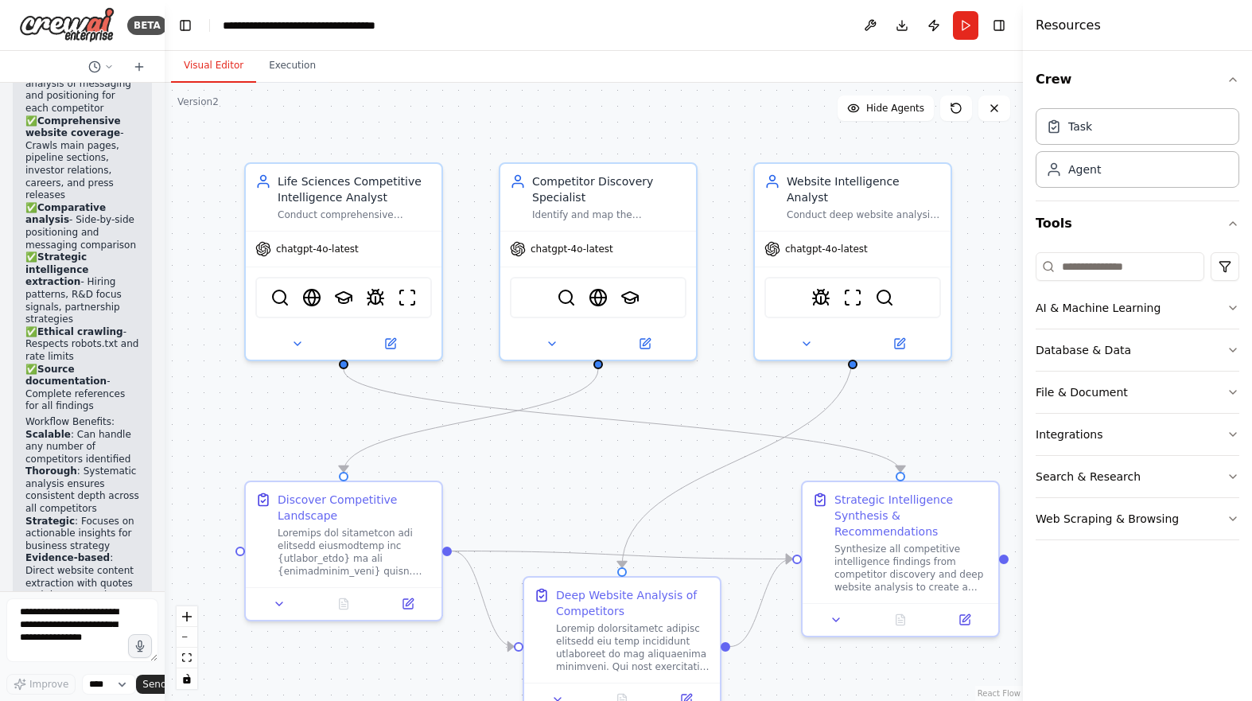
scroll to position [7685, 0]
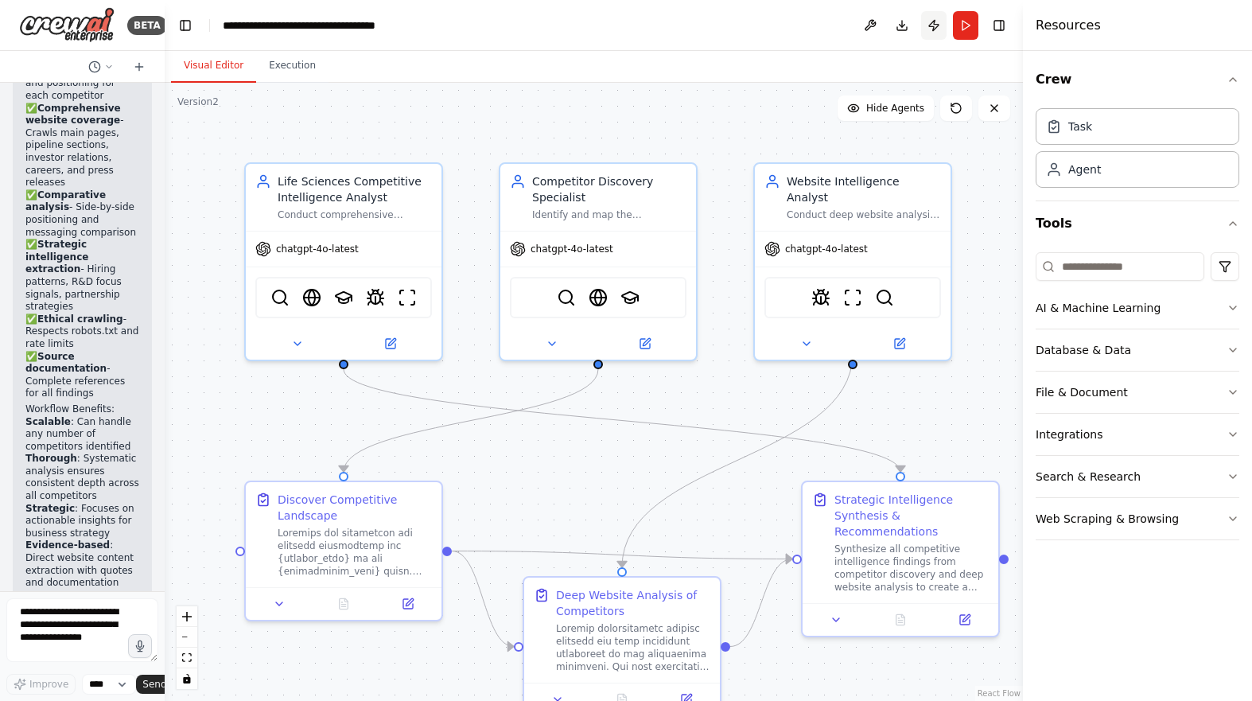
click at [928, 22] on button "Publish" at bounding box center [933, 25] width 25 height 29
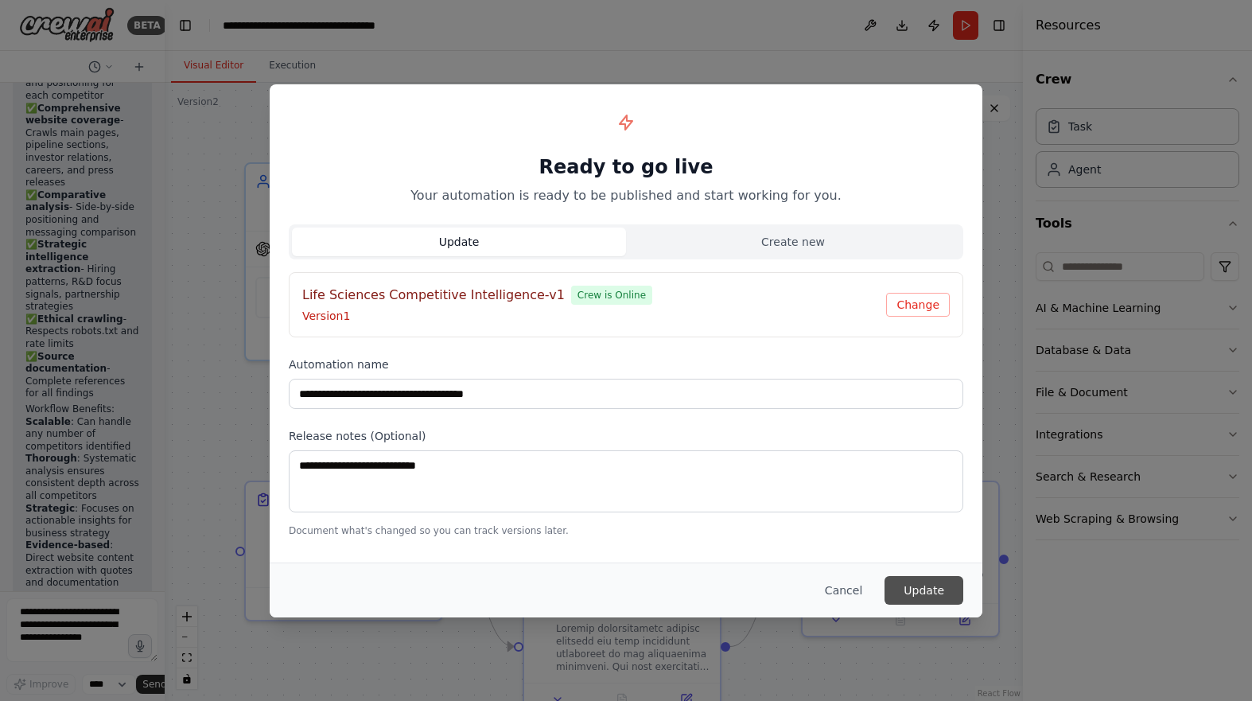
click at [909, 593] on button "Update" at bounding box center [924, 590] width 79 height 29
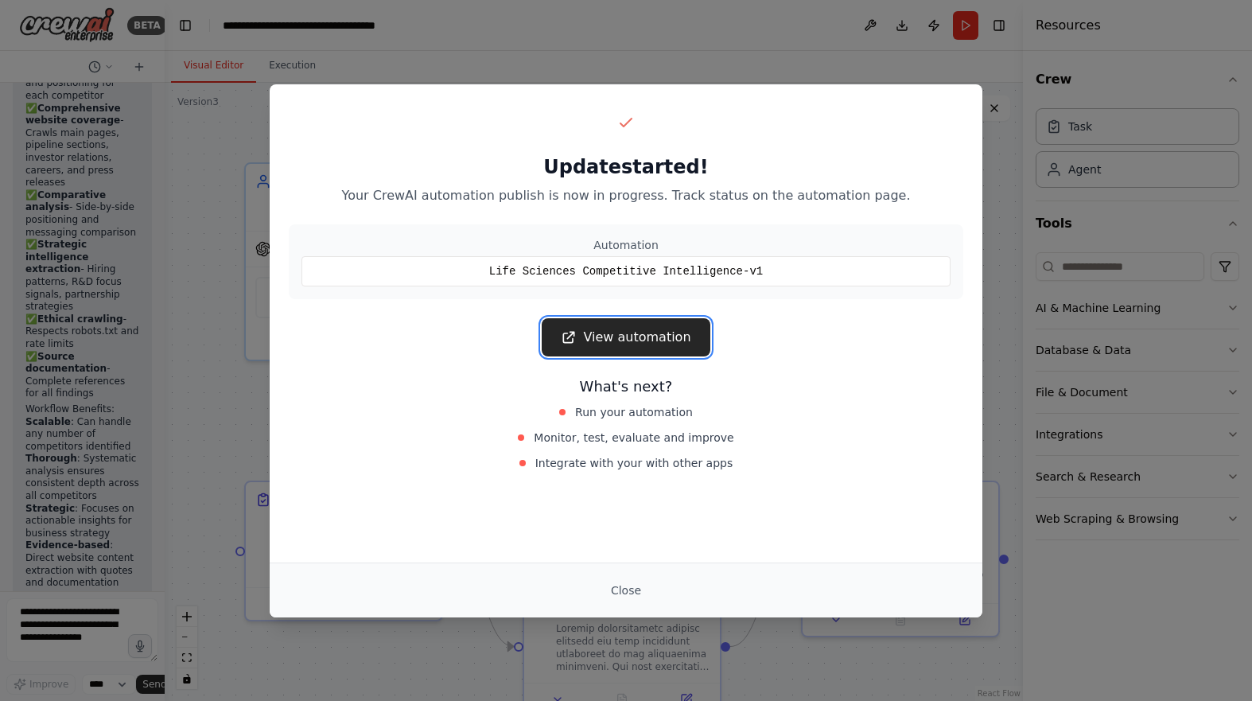
click at [602, 339] on link "View automation" at bounding box center [626, 337] width 168 height 38
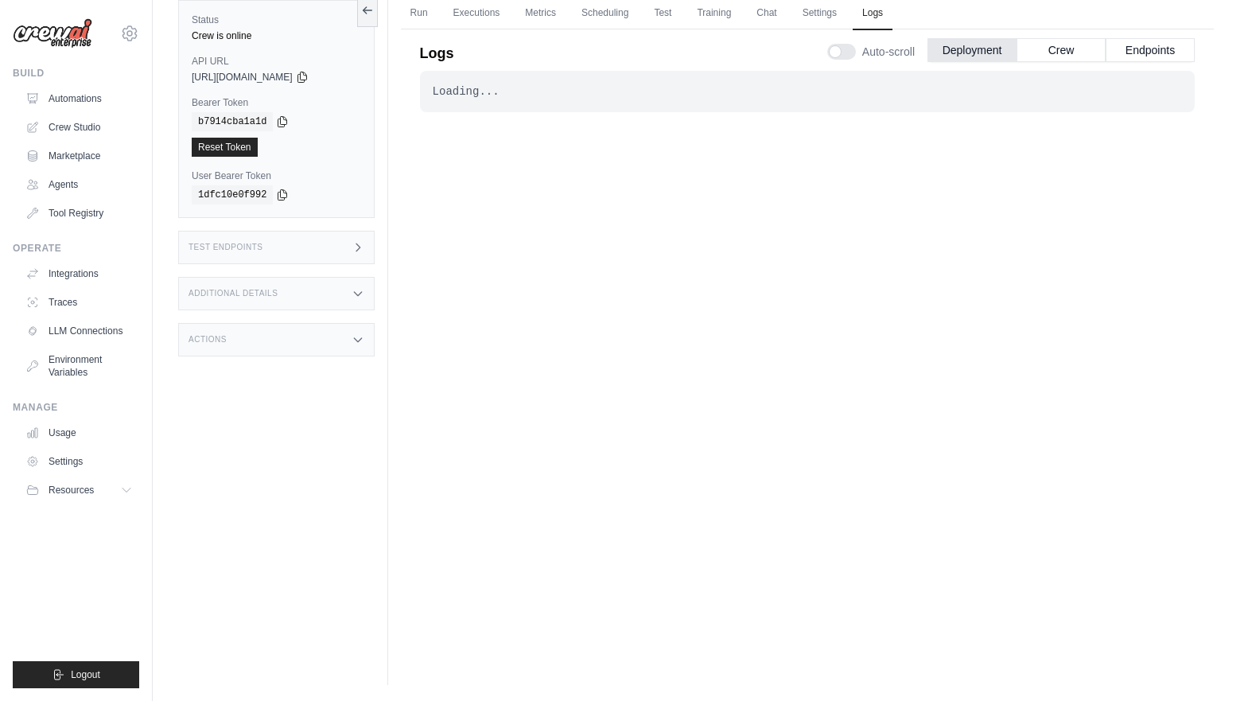
click at [701, 65] on div "Logs Auto-scroll Deployment Crew Endpoints" at bounding box center [807, 48] width 775 height 45
click at [816, 21] on link "Settings" at bounding box center [819, 13] width 53 height 33
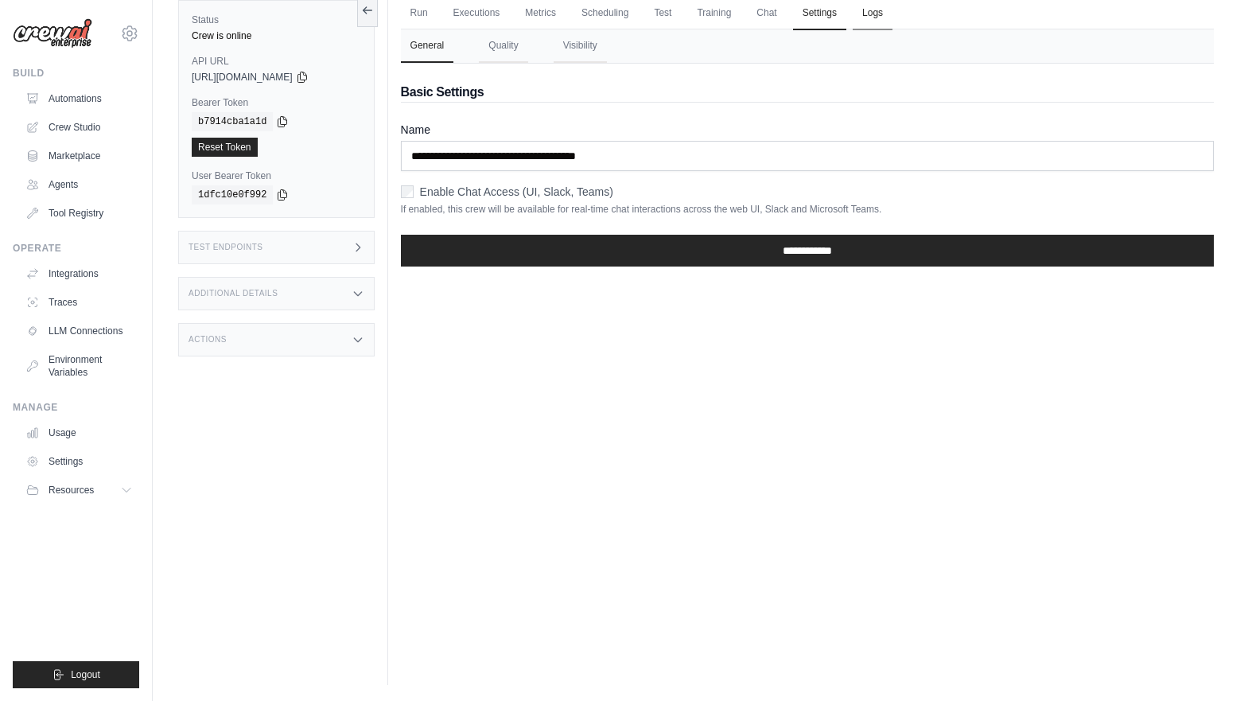
click at [882, 17] on link "Logs" at bounding box center [873, 13] width 40 height 33
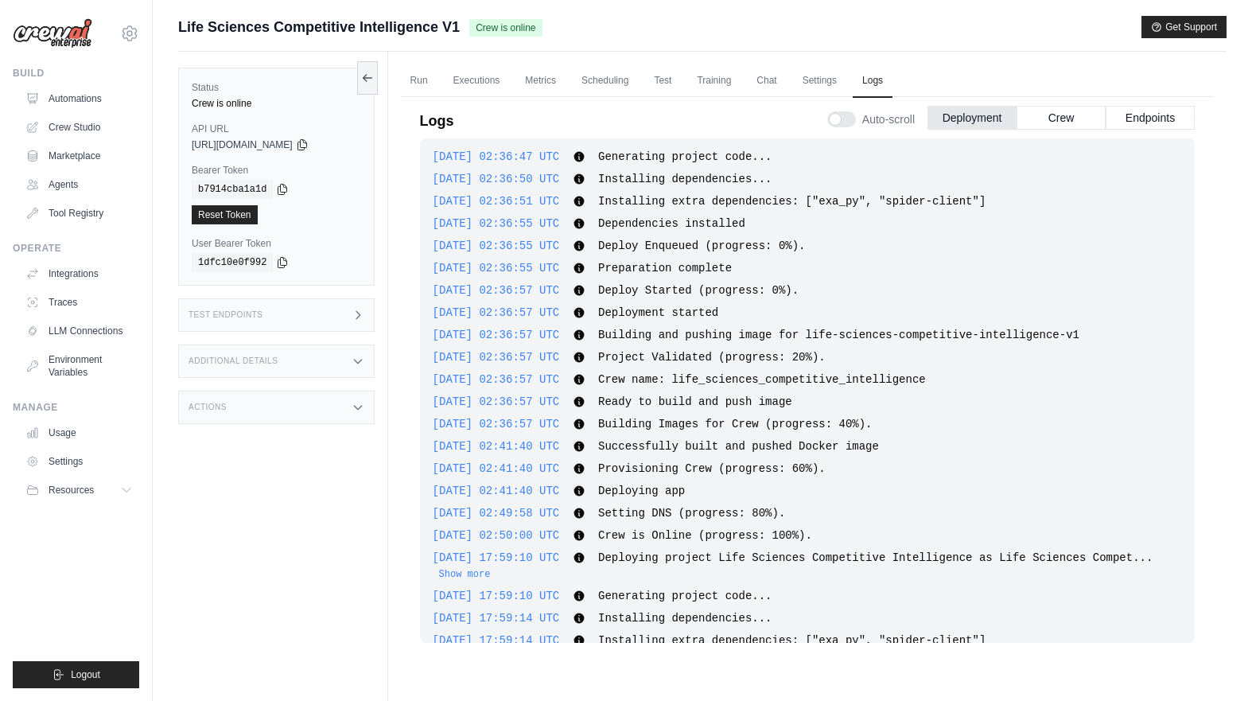
scroll to position [303, 0]
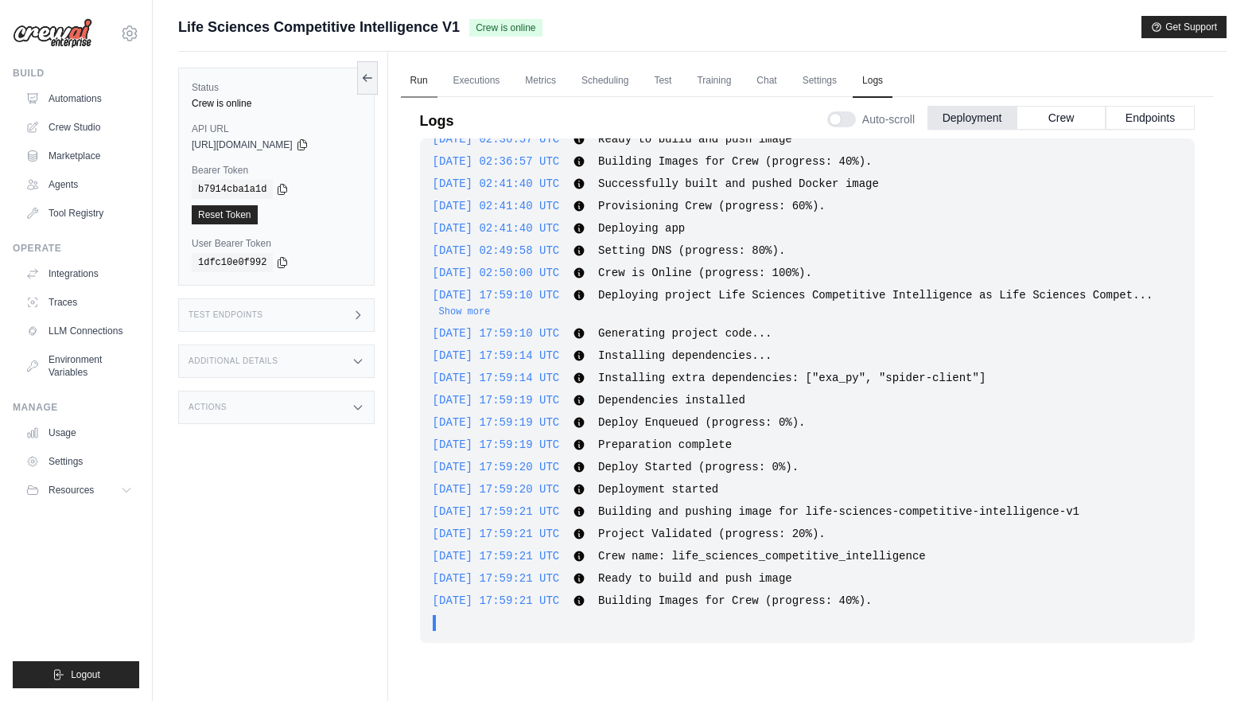
click at [428, 91] on link "Run" at bounding box center [419, 80] width 37 height 33
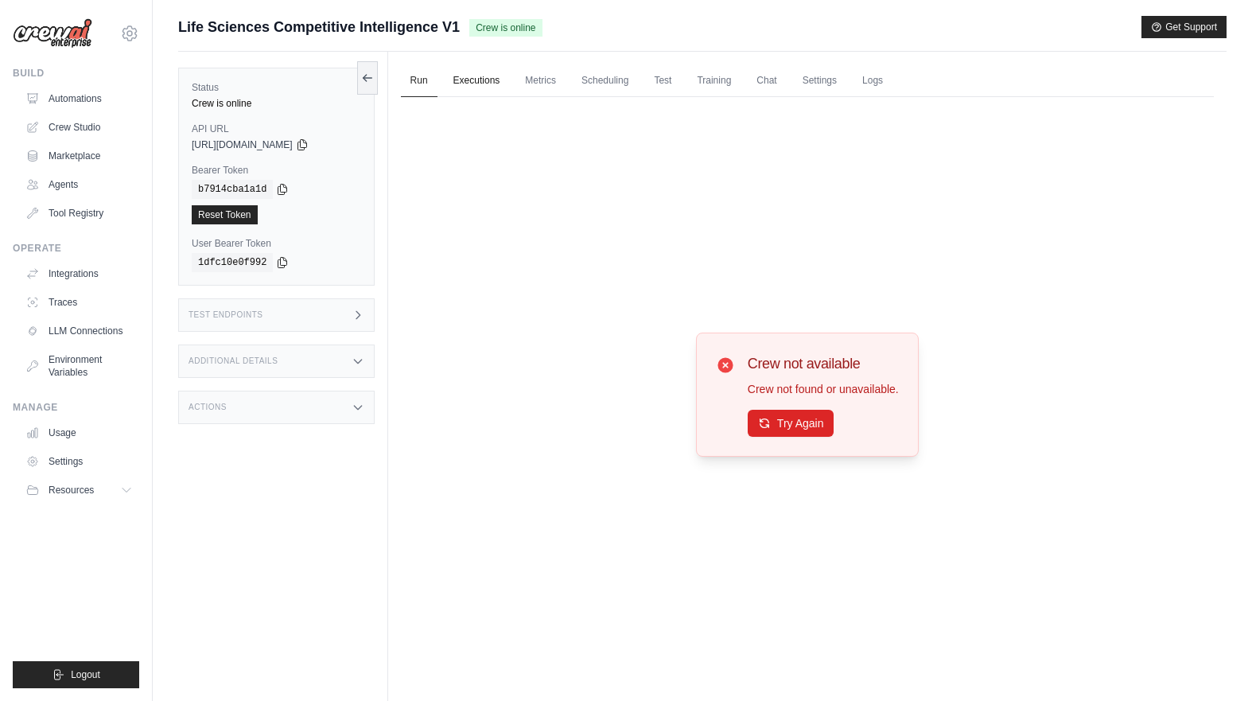
click at [480, 91] on link "Executions" at bounding box center [477, 80] width 66 height 33
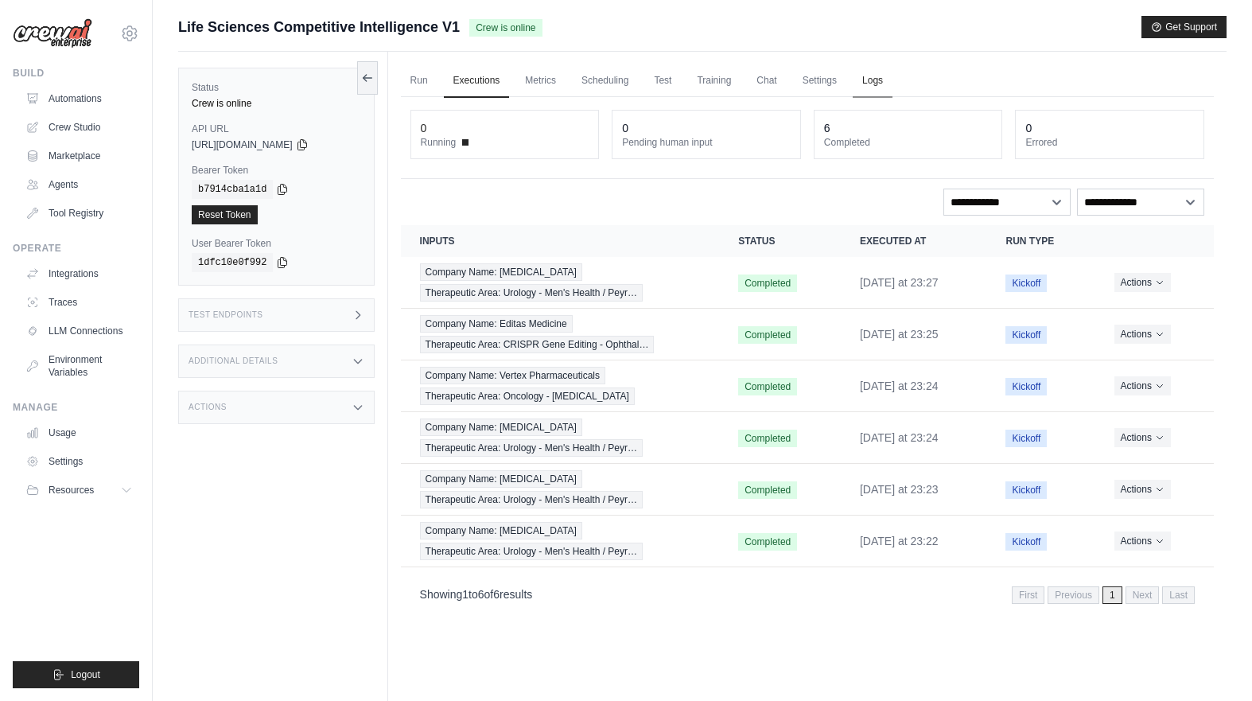
click at [856, 88] on link "Logs" at bounding box center [873, 80] width 40 height 33
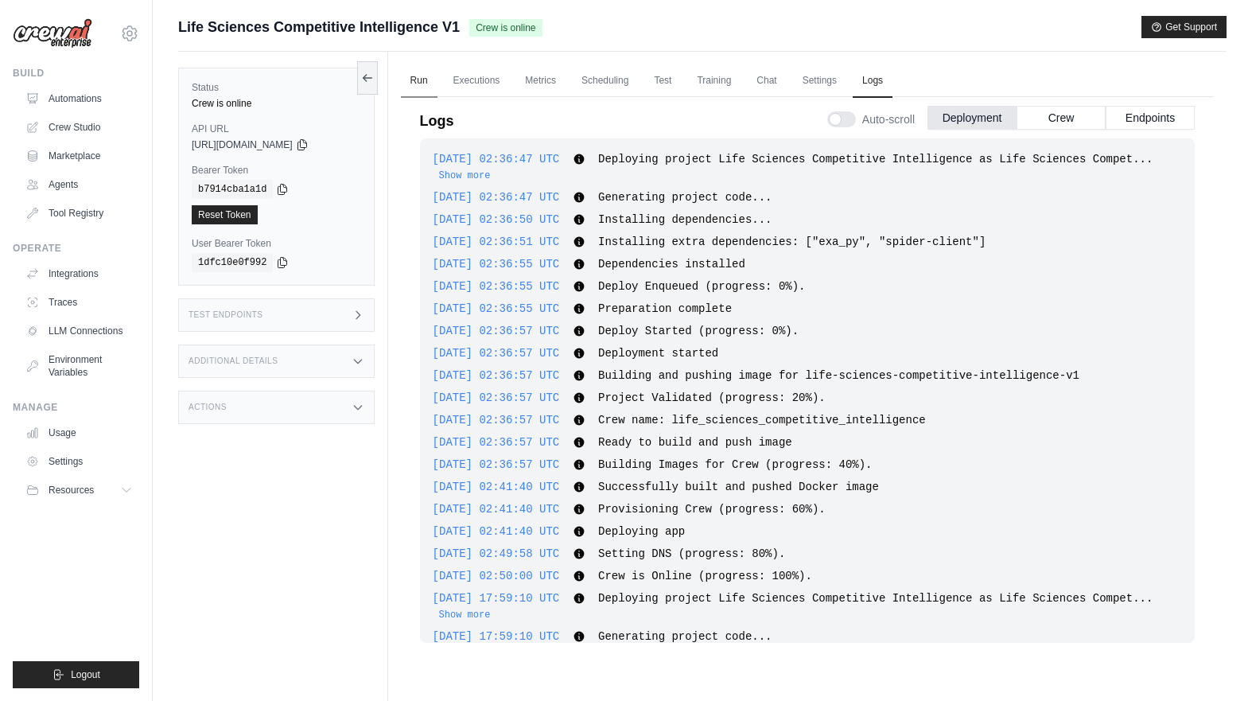
click at [436, 78] on link "Run" at bounding box center [419, 80] width 37 height 33
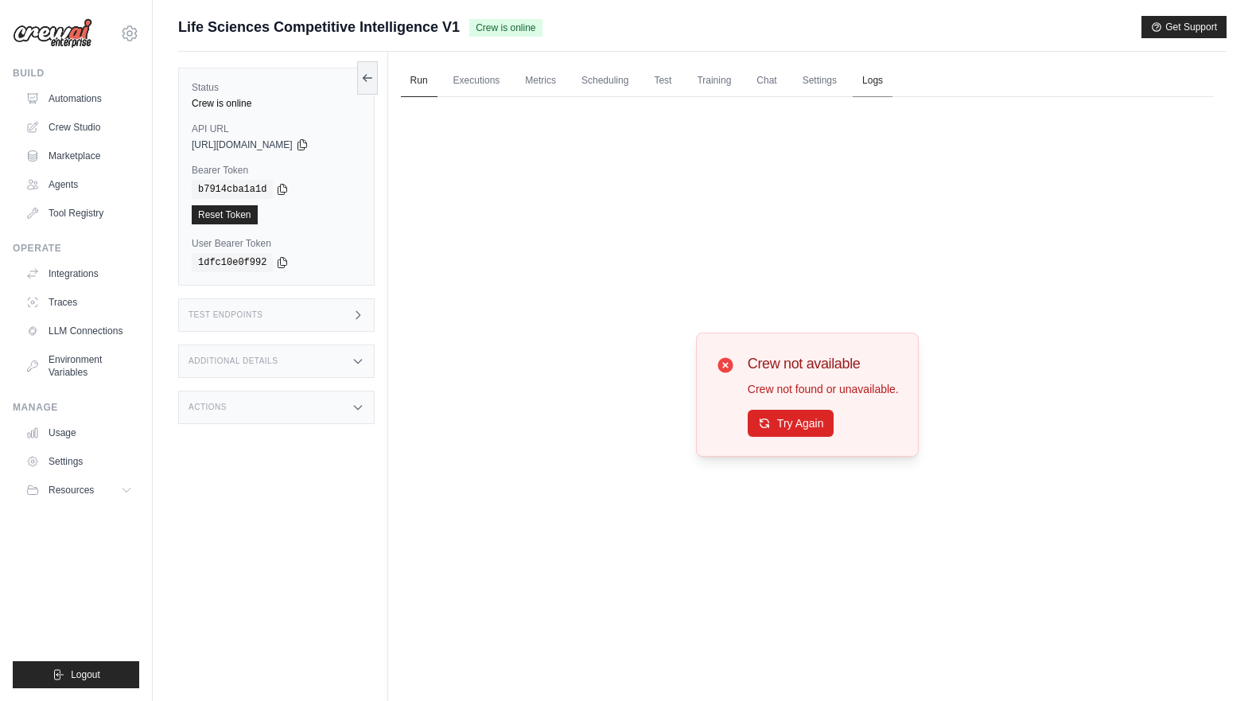
click at [872, 84] on link "Logs" at bounding box center [873, 80] width 40 height 33
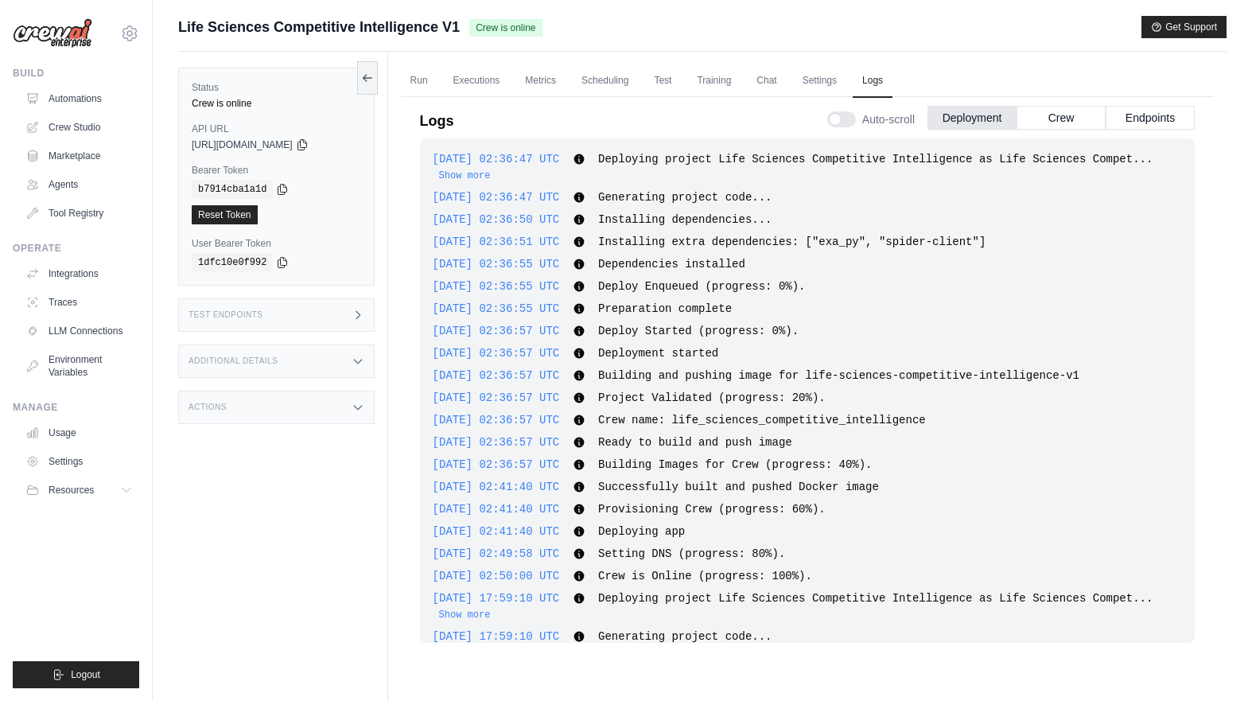
scroll to position [399, 0]
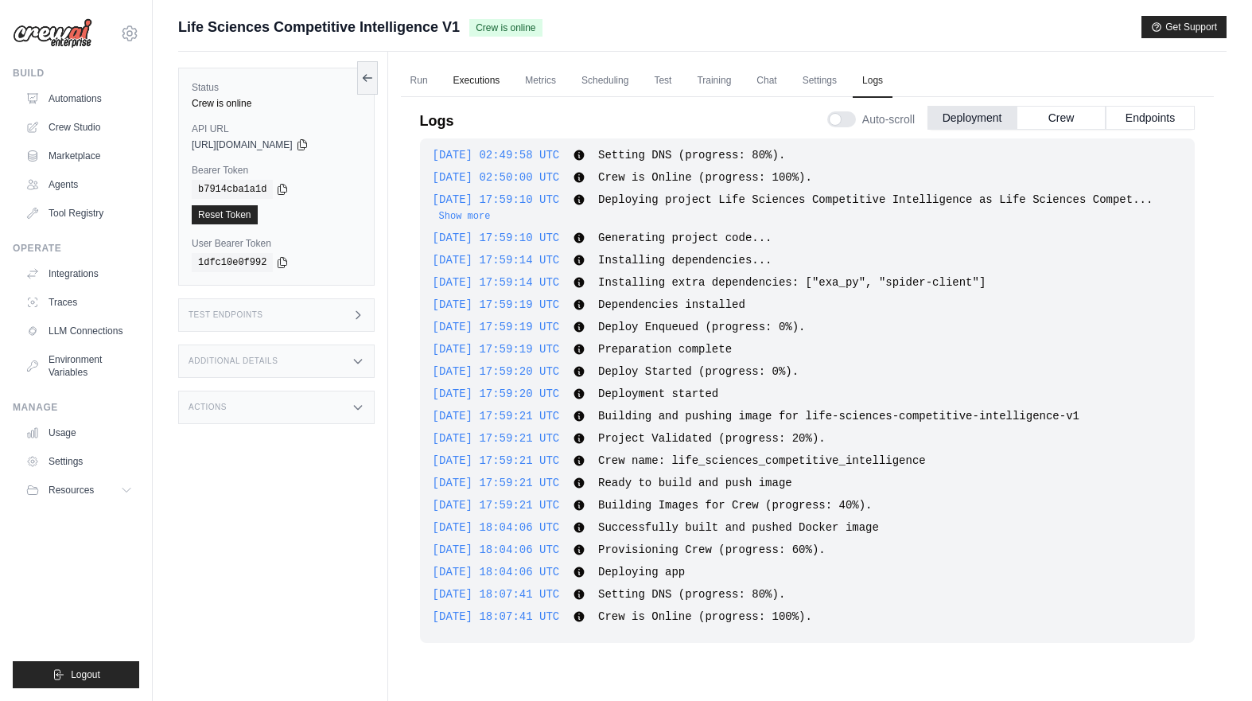
click at [489, 88] on link "Executions" at bounding box center [477, 80] width 66 height 33
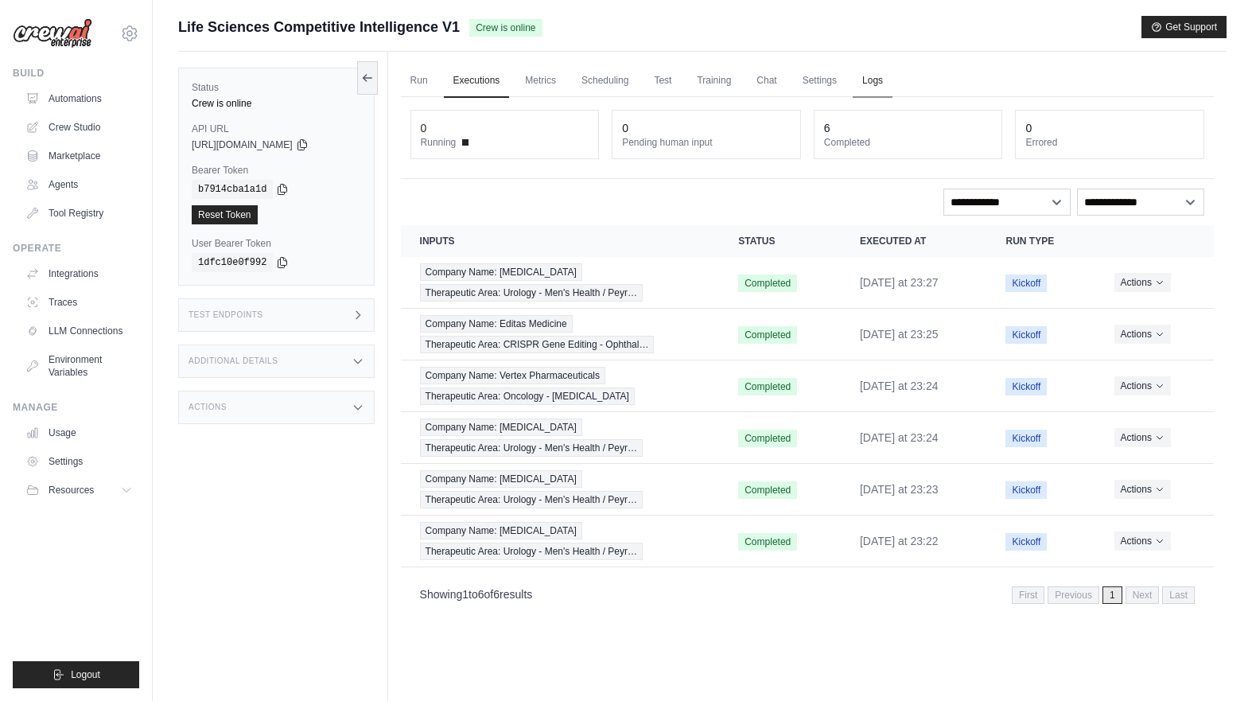
click at [864, 77] on link "Logs" at bounding box center [873, 80] width 40 height 33
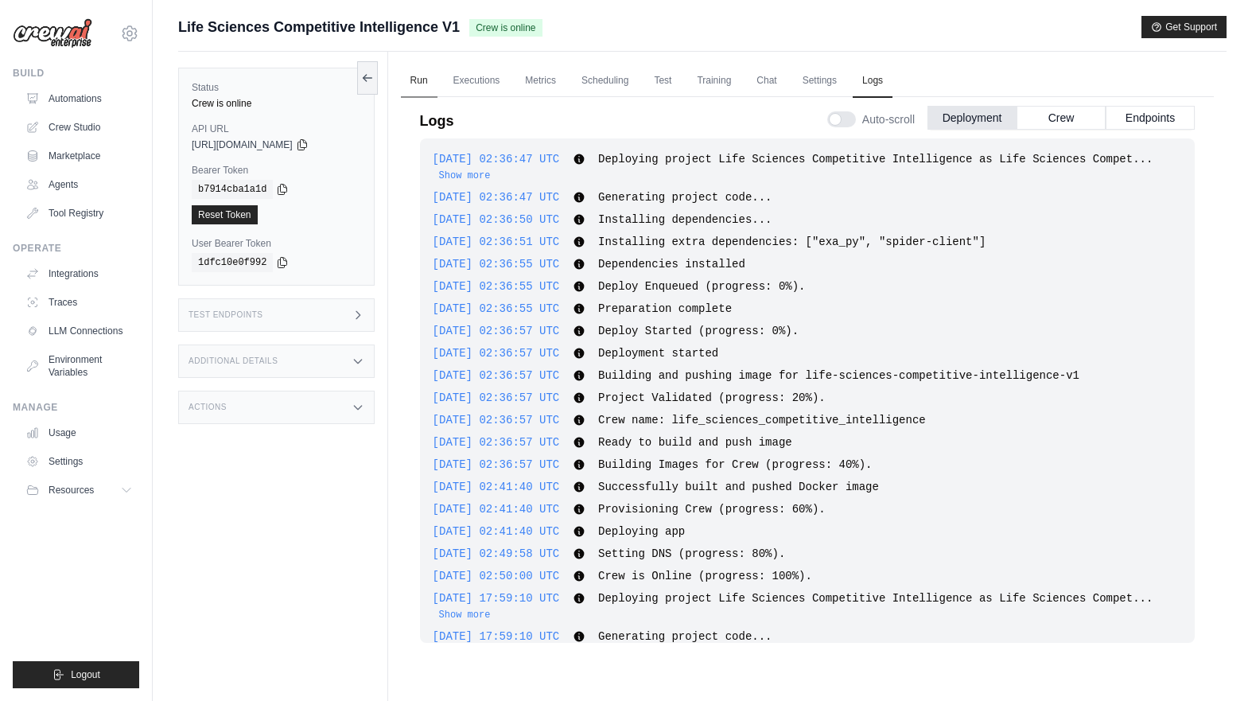
click at [426, 76] on link "Run" at bounding box center [419, 80] width 37 height 33
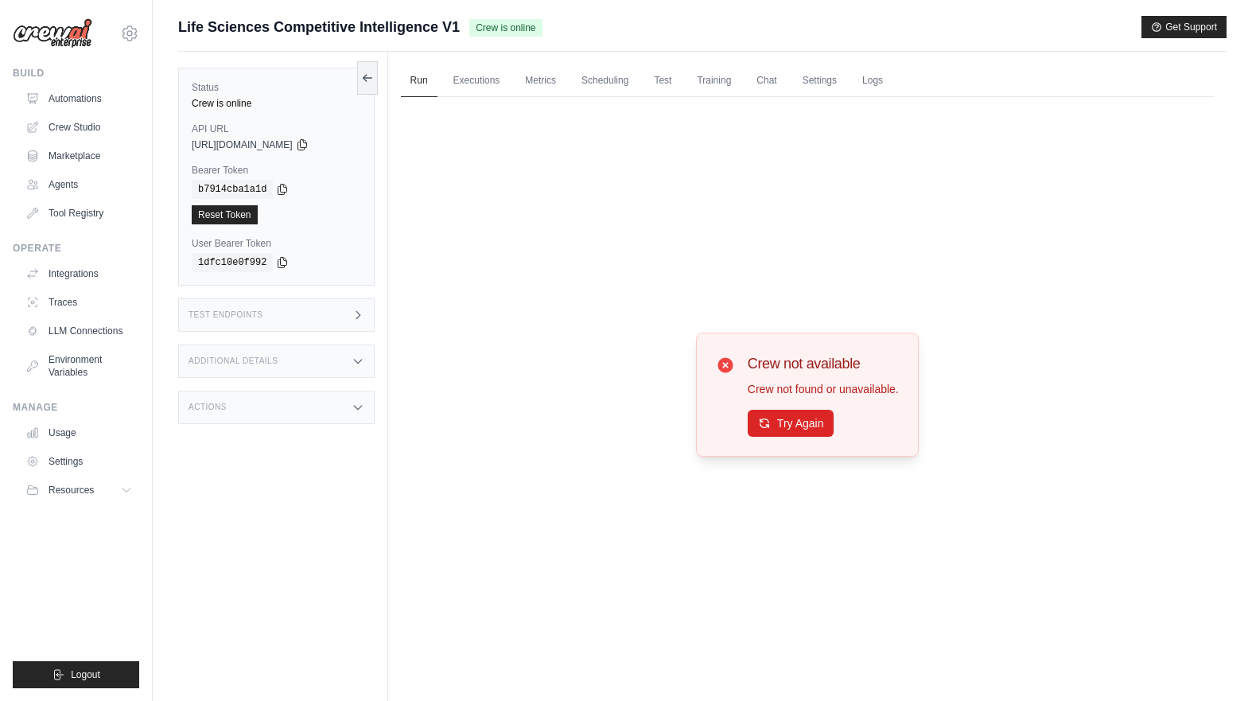
click at [765, 406] on div "Crew not available Crew not found or unavailable. Try Again" at bounding box center [823, 394] width 151 height 84
click at [765, 409] on div "Crew not available Crew not found or unavailable. Try Again" at bounding box center [823, 394] width 151 height 84
click at [765, 413] on button "Try Again" at bounding box center [791, 422] width 87 height 27
click at [875, 74] on link "Logs" at bounding box center [873, 80] width 40 height 33
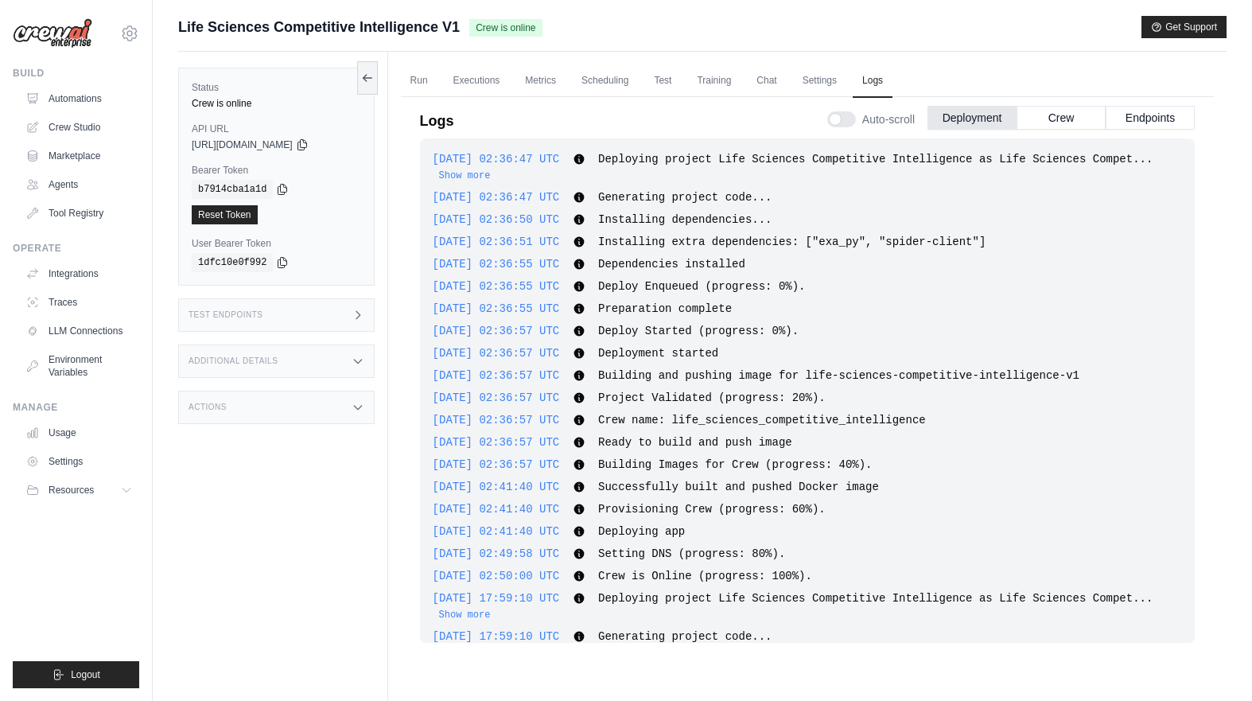
scroll to position [399, 0]
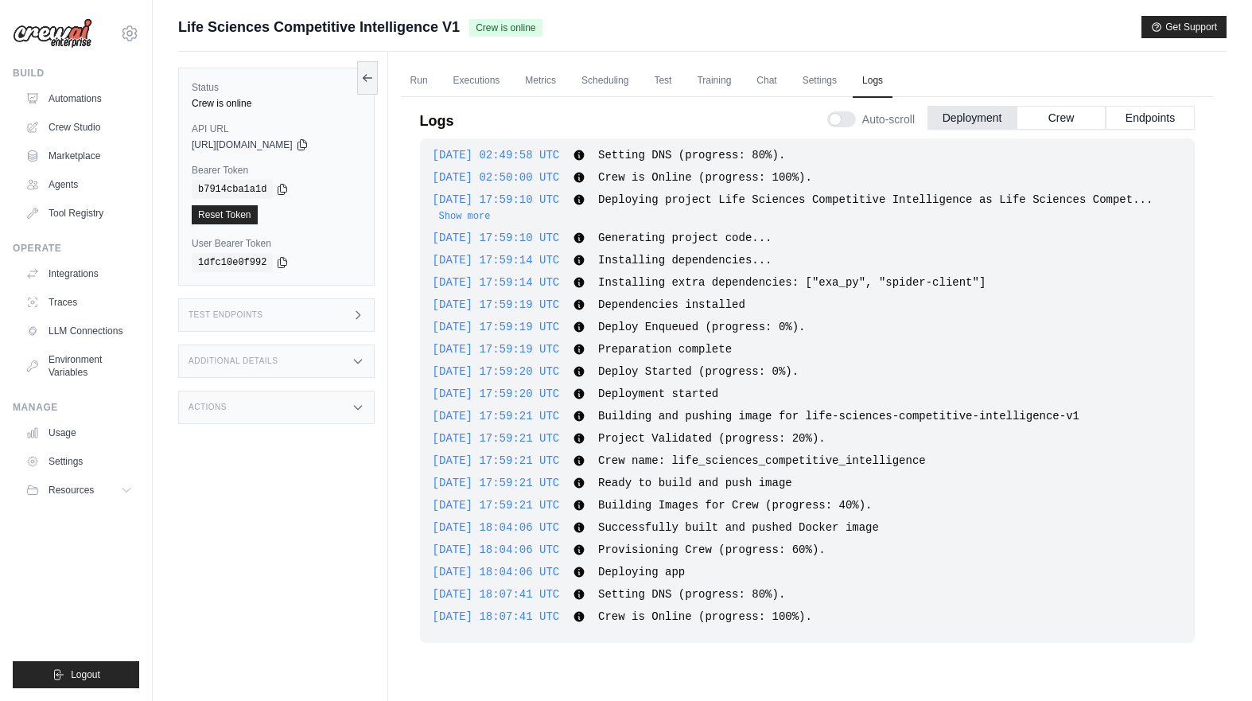
click at [1034, 131] on div "Auto-scroll Deployment Crew Endpoints" at bounding box center [1011, 116] width 368 height 45
click at [1057, 126] on button "Crew" at bounding box center [1061, 117] width 89 height 24
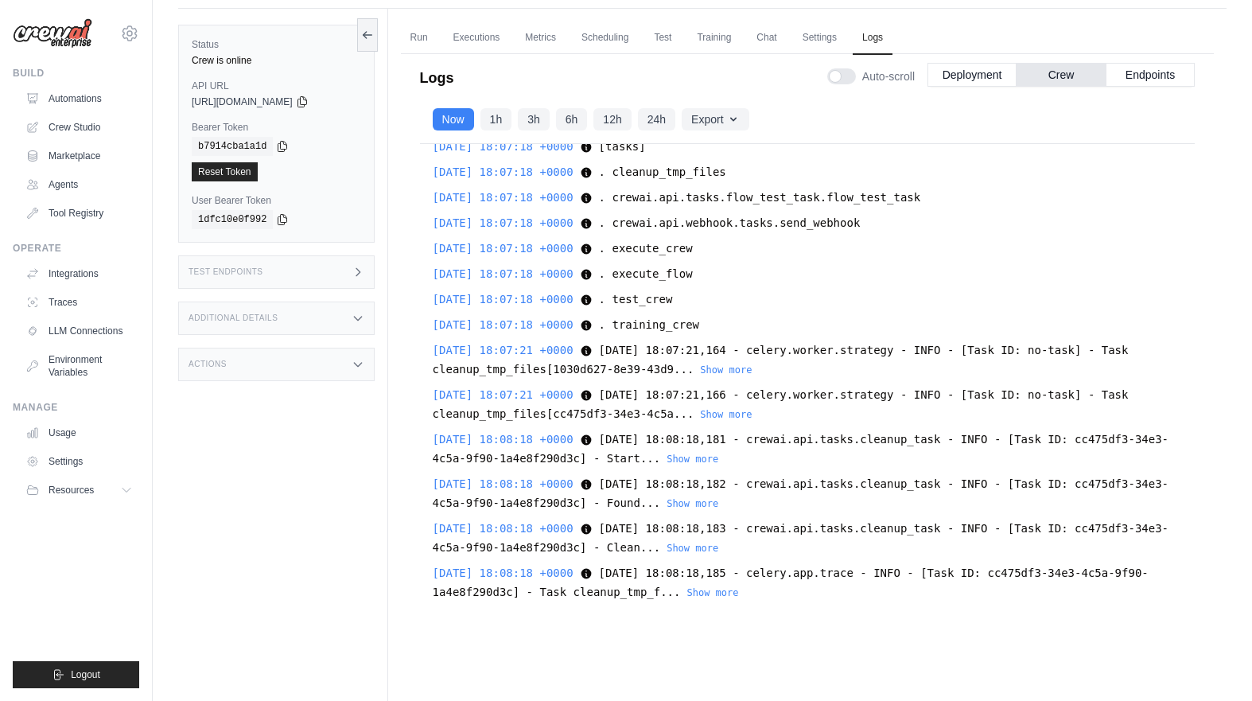
scroll to position [50, 0]
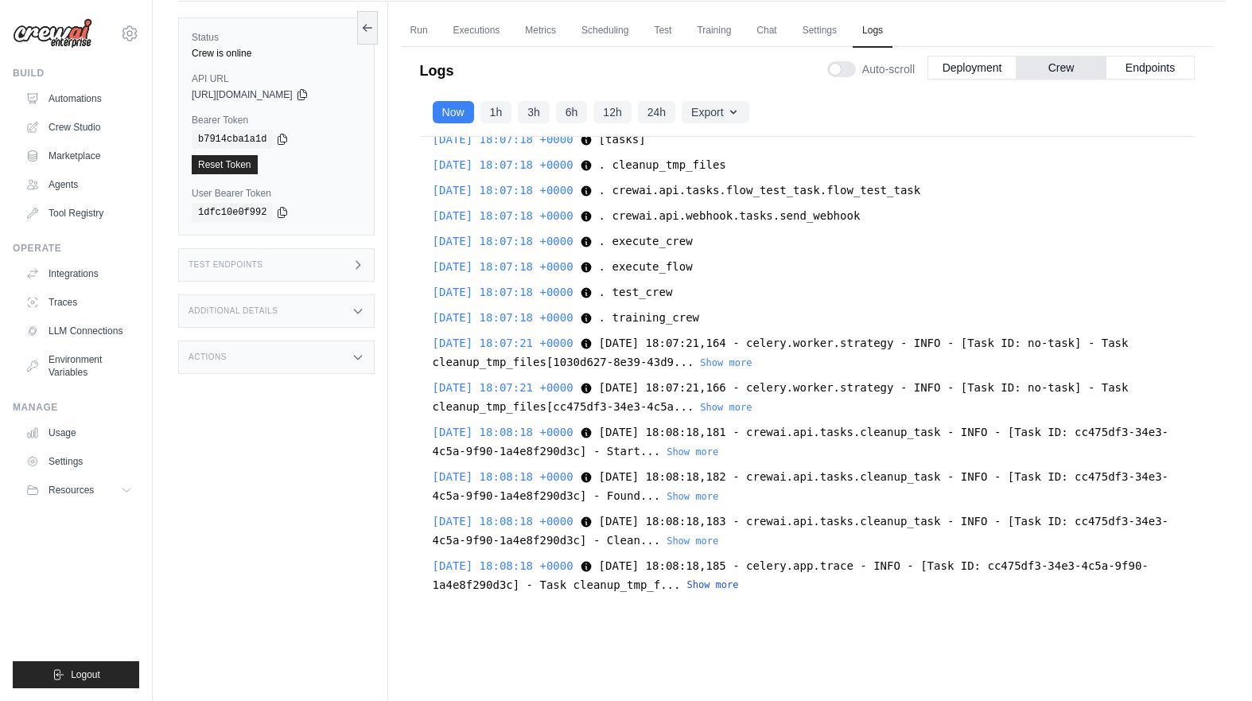
click at [730, 586] on button "Show more" at bounding box center [713, 584] width 52 height 13
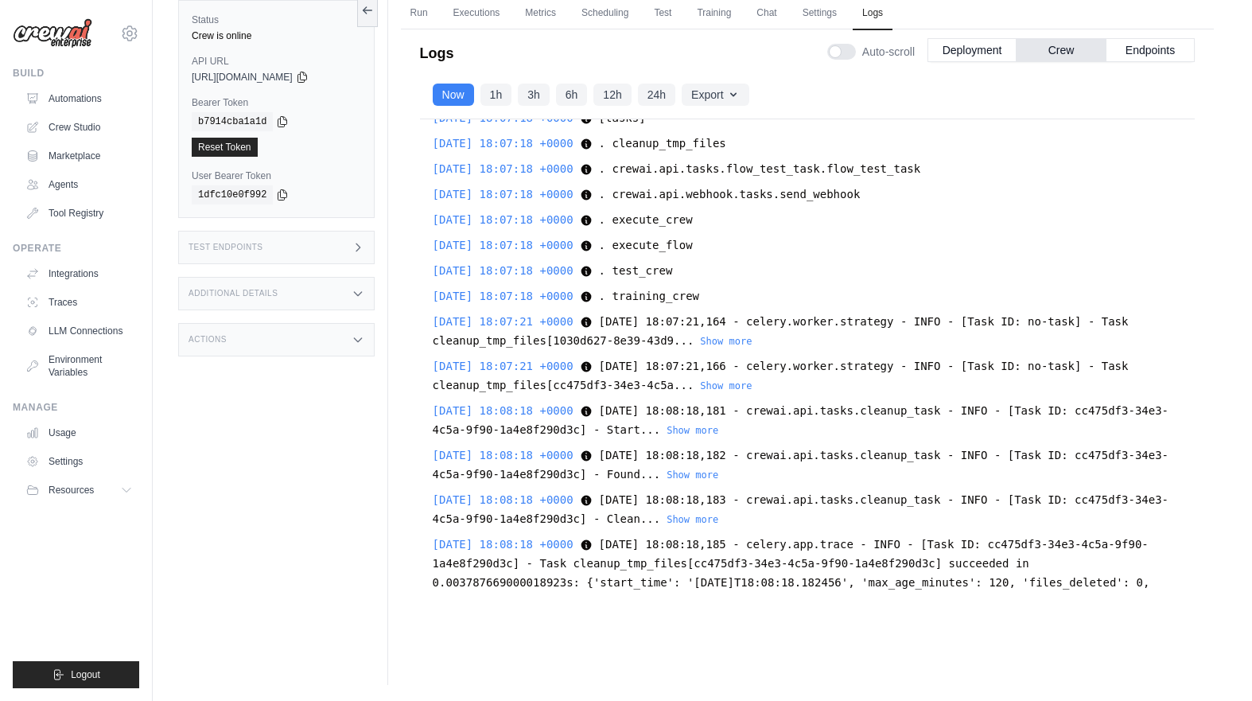
scroll to position [0, 0]
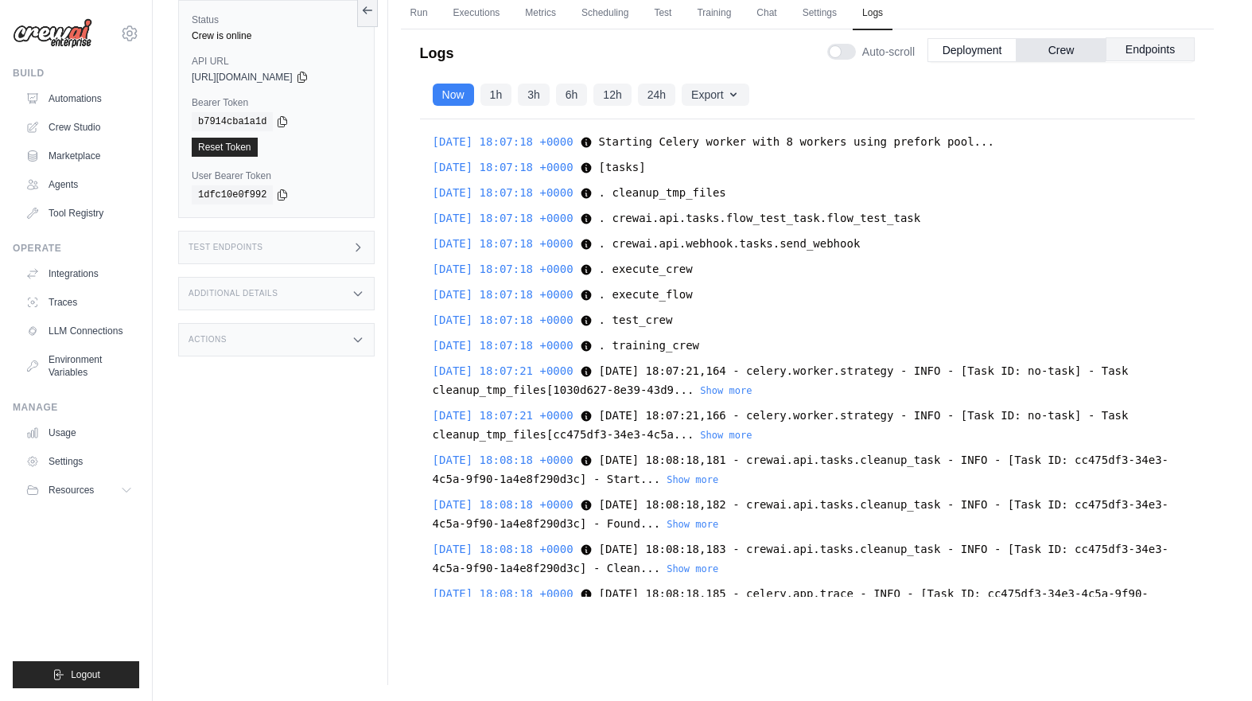
click at [1123, 46] on button "Endpoints" at bounding box center [1150, 49] width 89 height 24
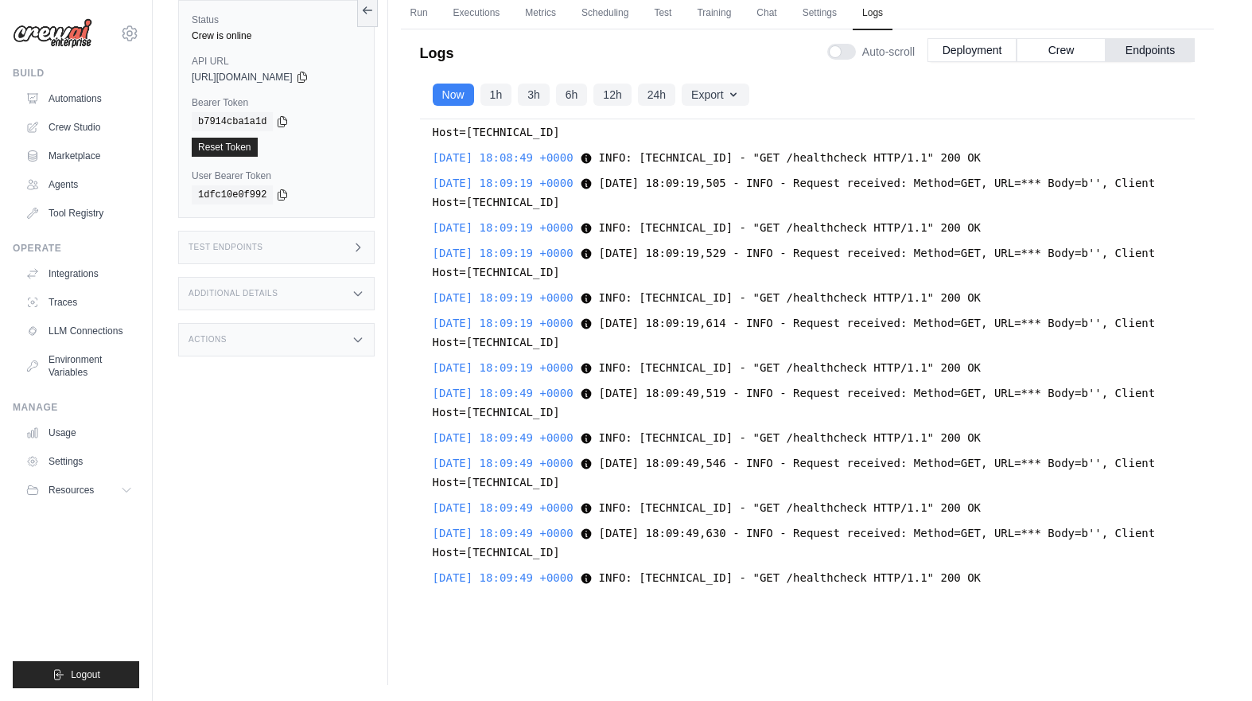
scroll to position [917, 0]
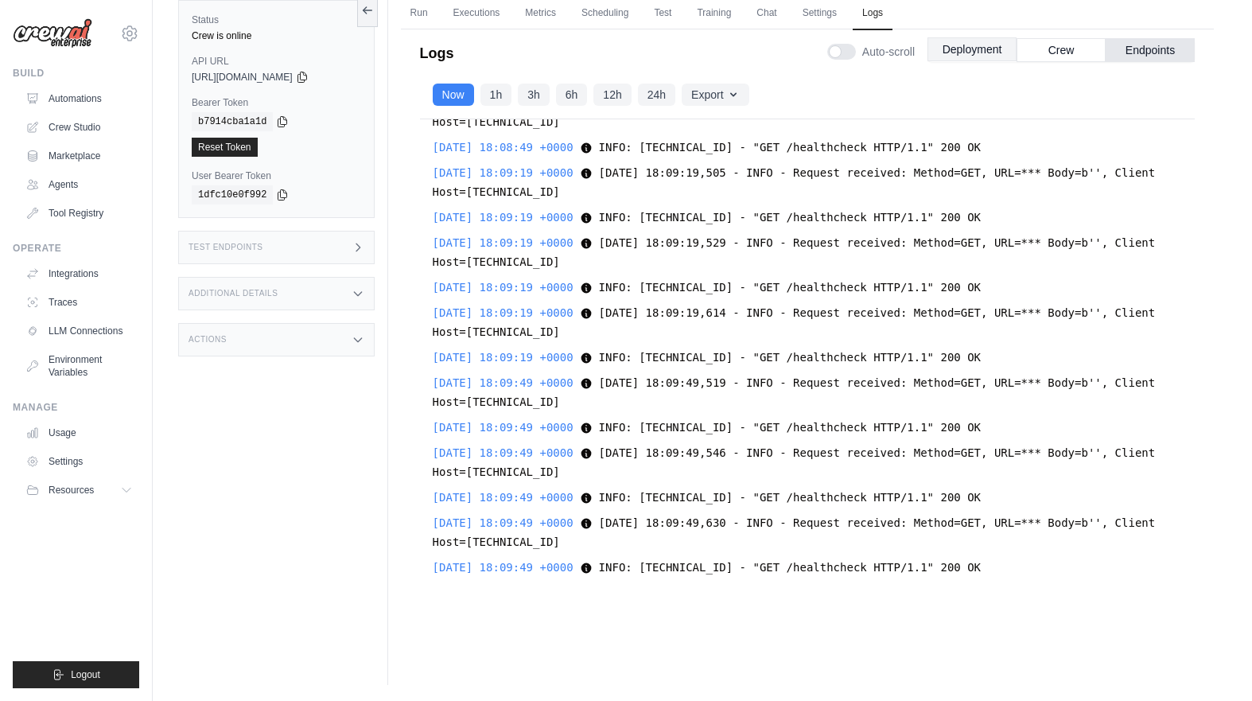
click at [963, 52] on button "Deployment" at bounding box center [972, 49] width 89 height 24
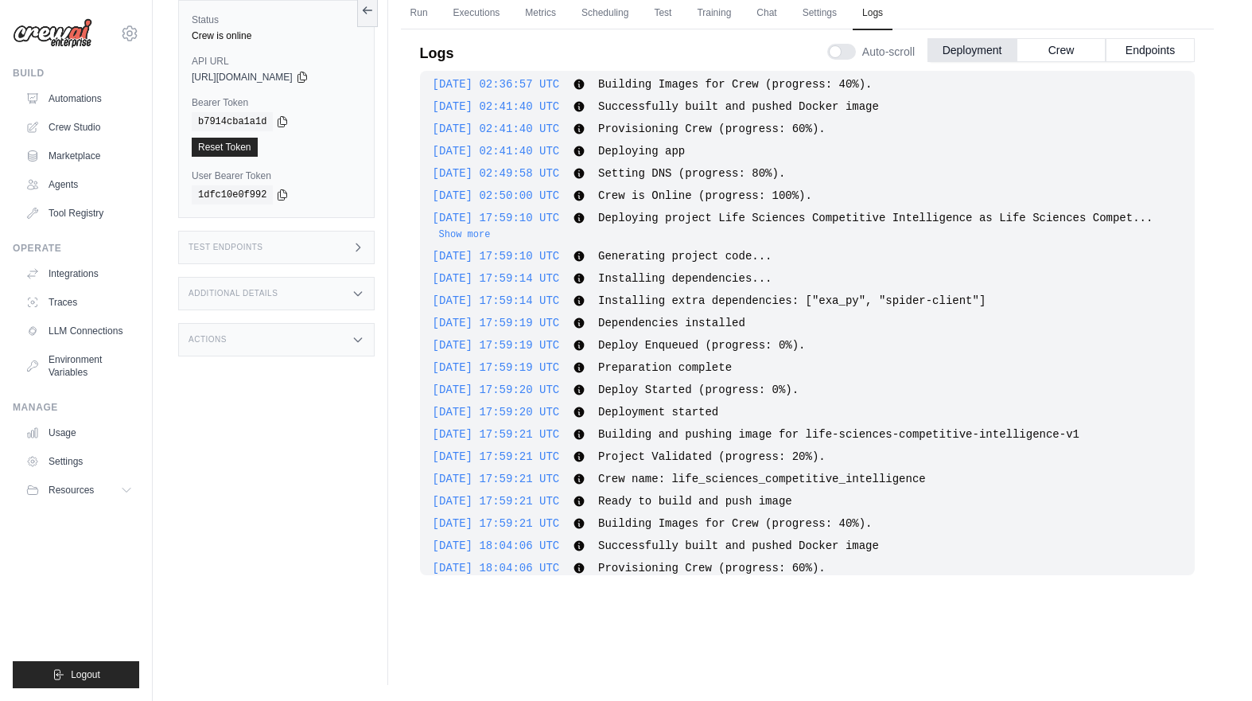
scroll to position [284, 0]
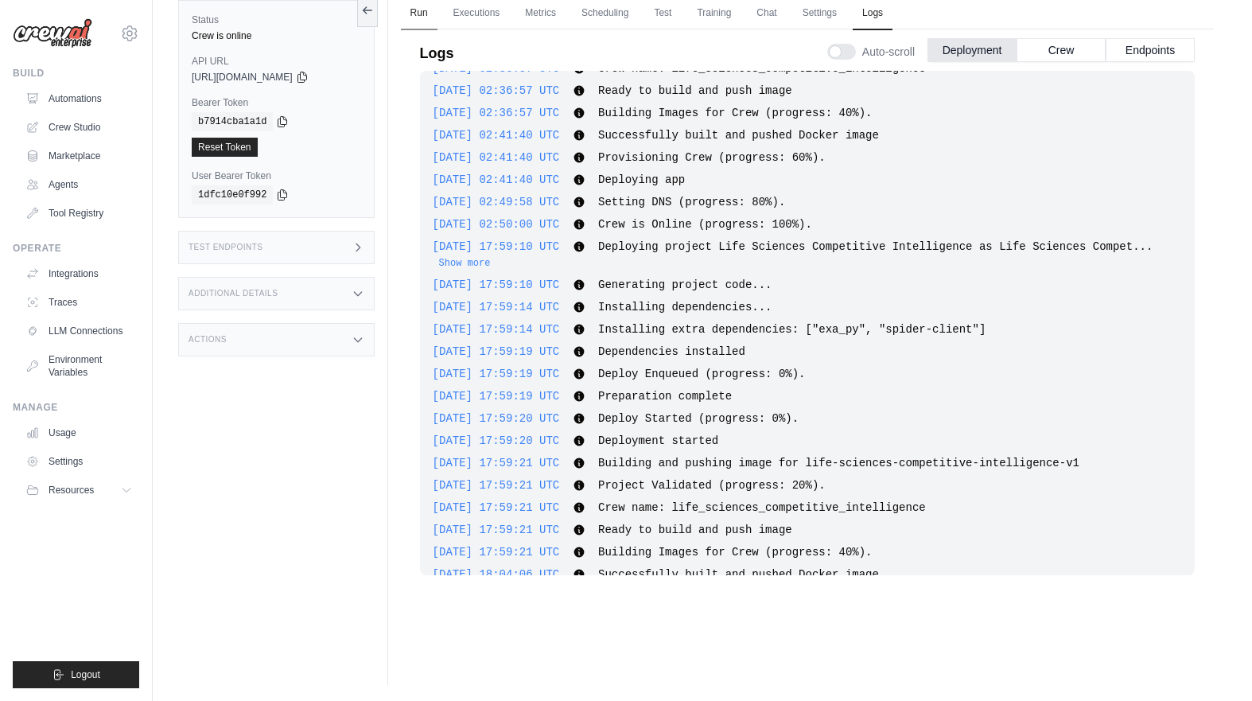
click at [415, 14] on link "Run" at bounding box center [419, 13] width 37 height 33
